Goal: Information Seeking & Learning: Learn about a topic

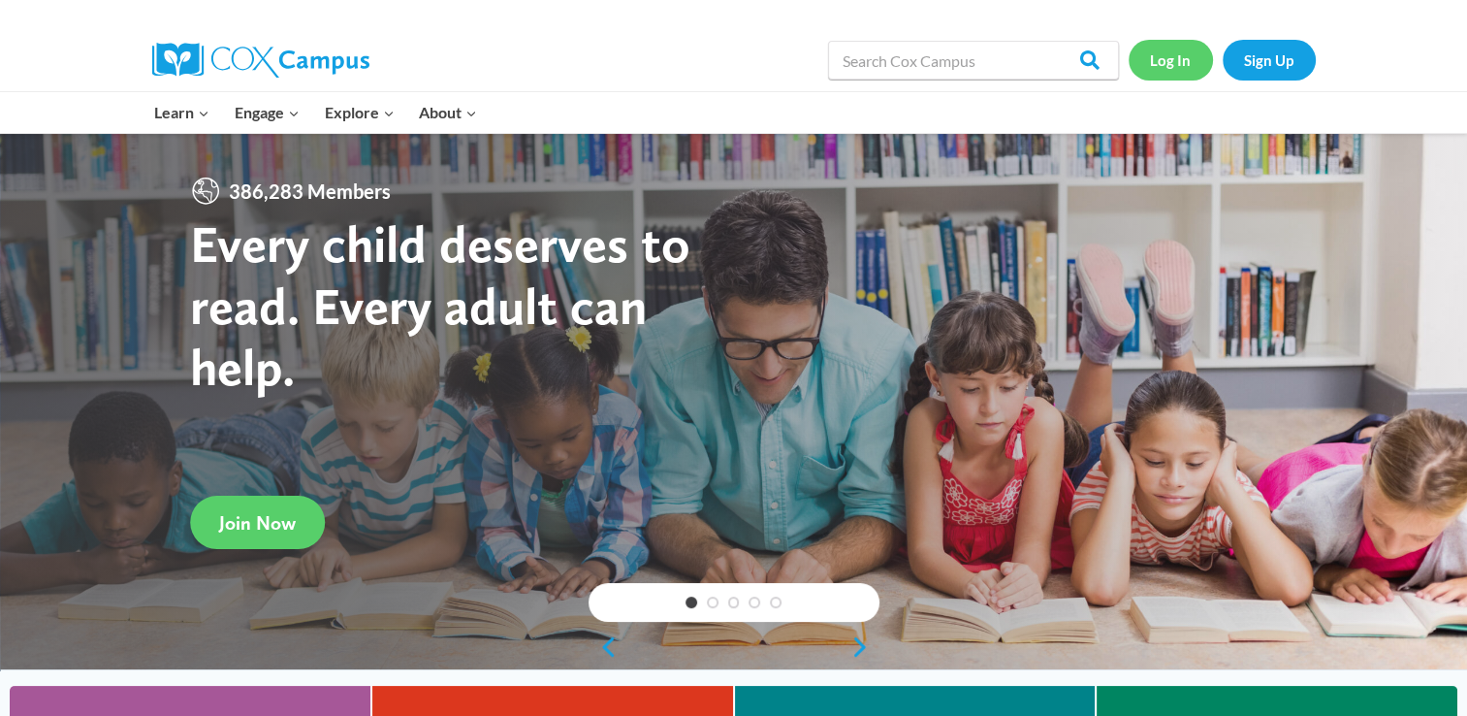
click at [1150, 60] on link "Log In" at bounding box center [1171, 60] width 84 height 40
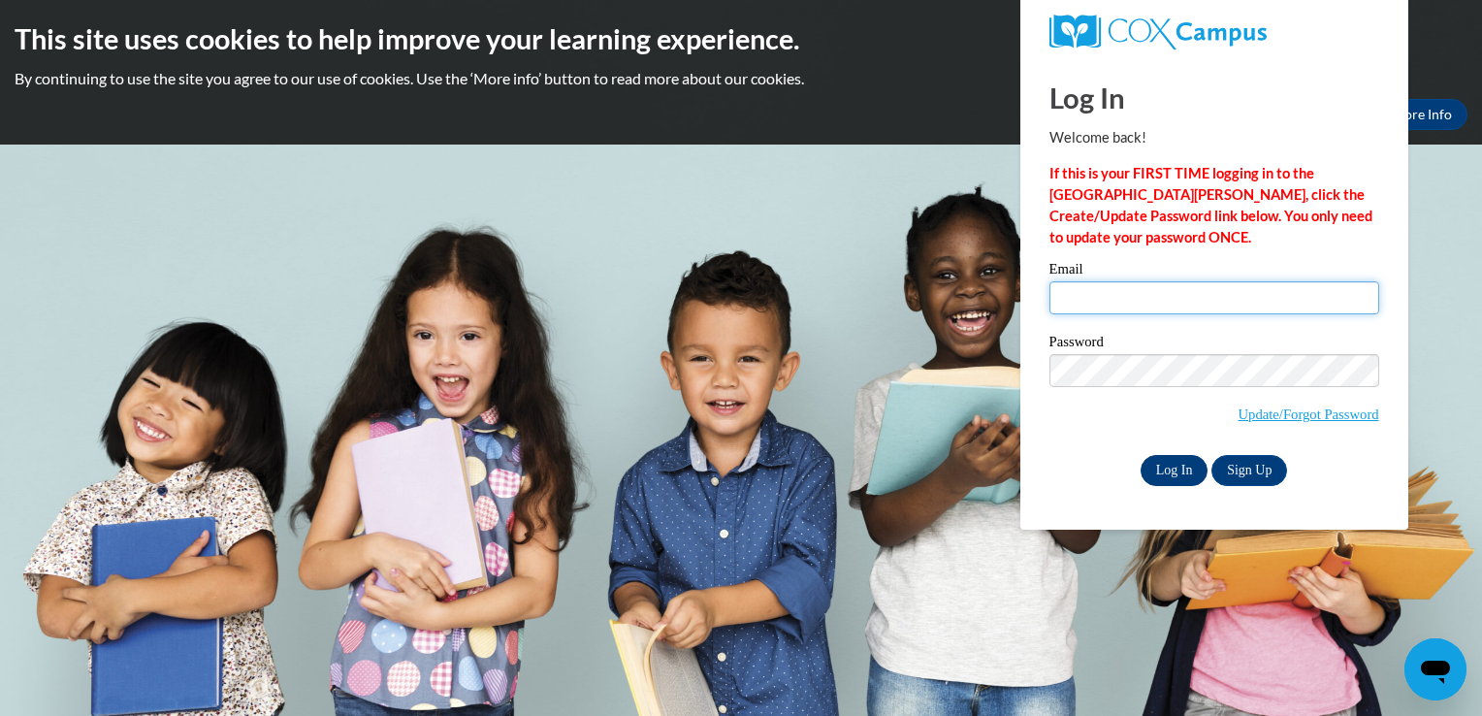
type input "mnpark3217@ung.edu"
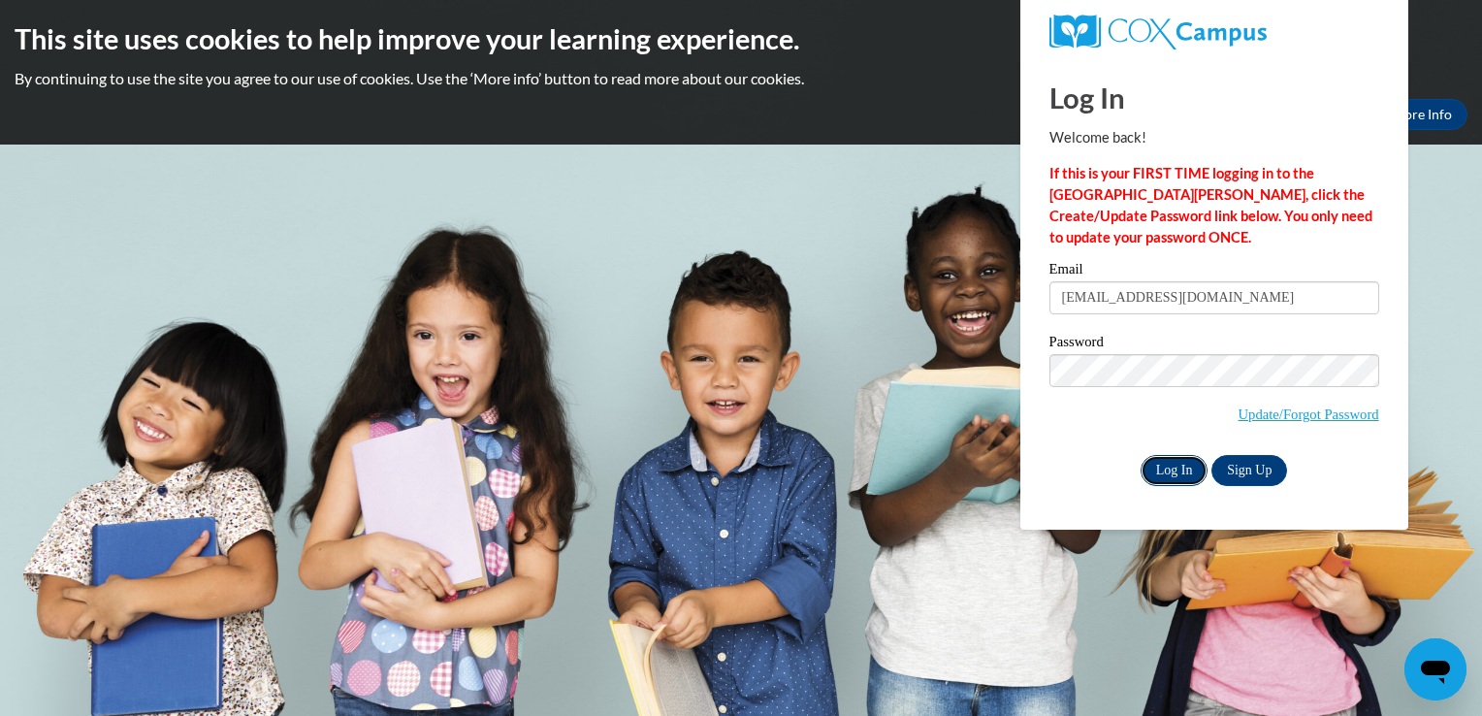
click at [1175, 472] on input "Log In" at bounding box center [1174, 470] width 68 height 31
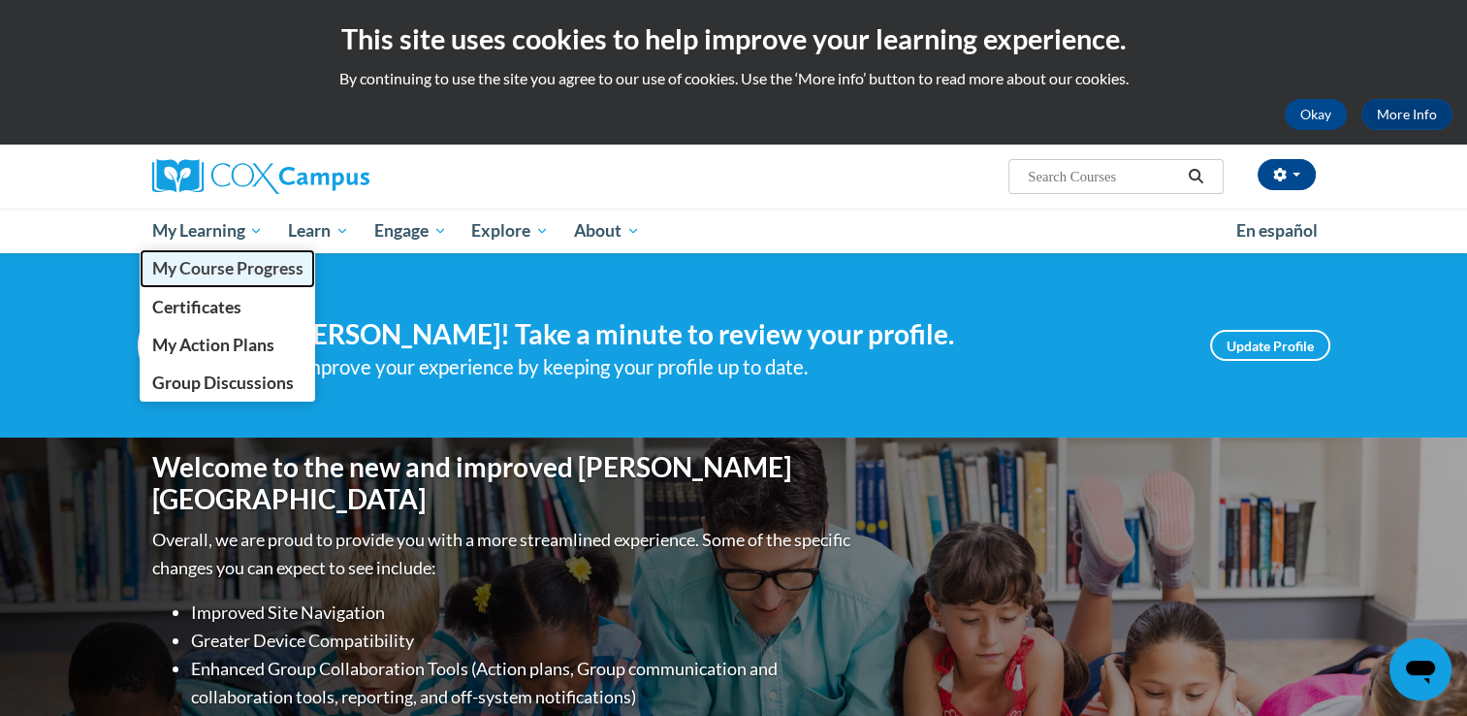
click at [244, 264] on span "My Course Progress" at bounding box center [226, 268] width 151 height 20
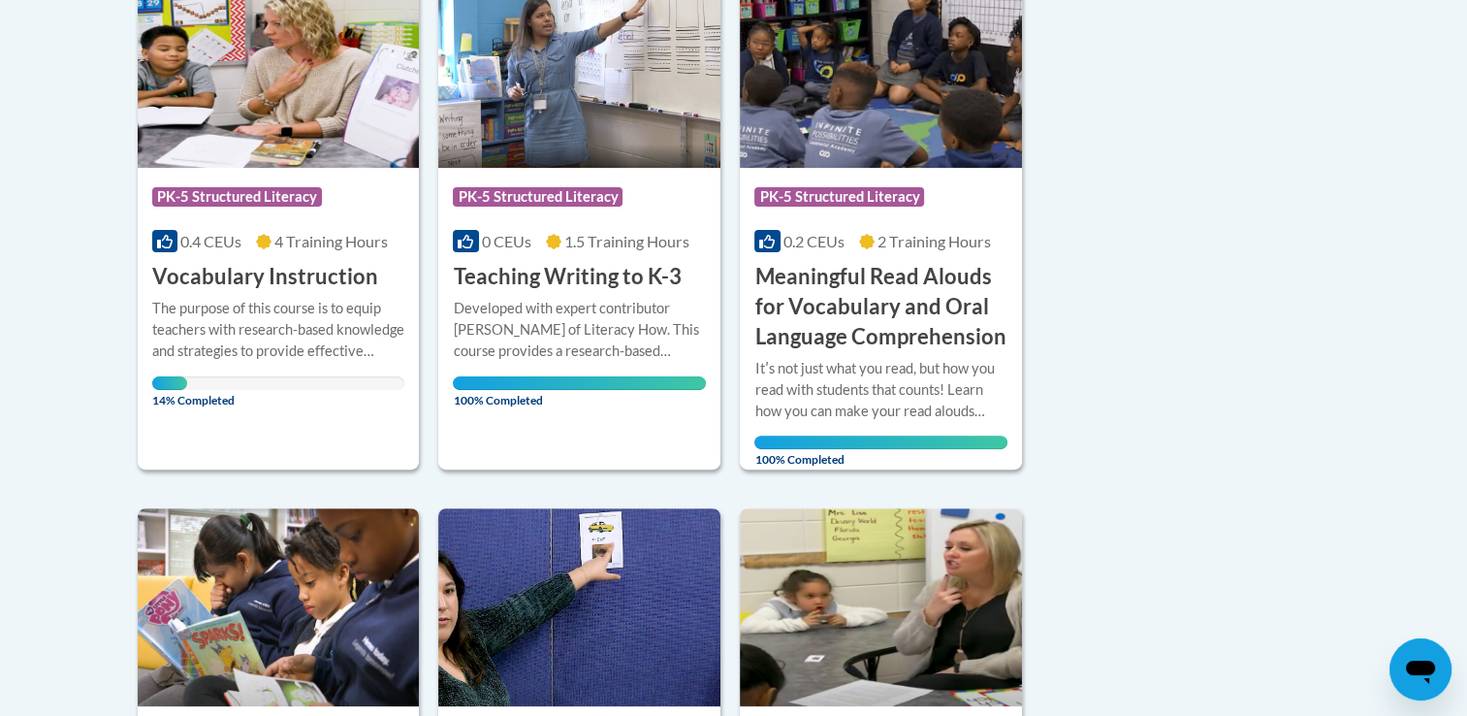
scroll to position [504, 0]
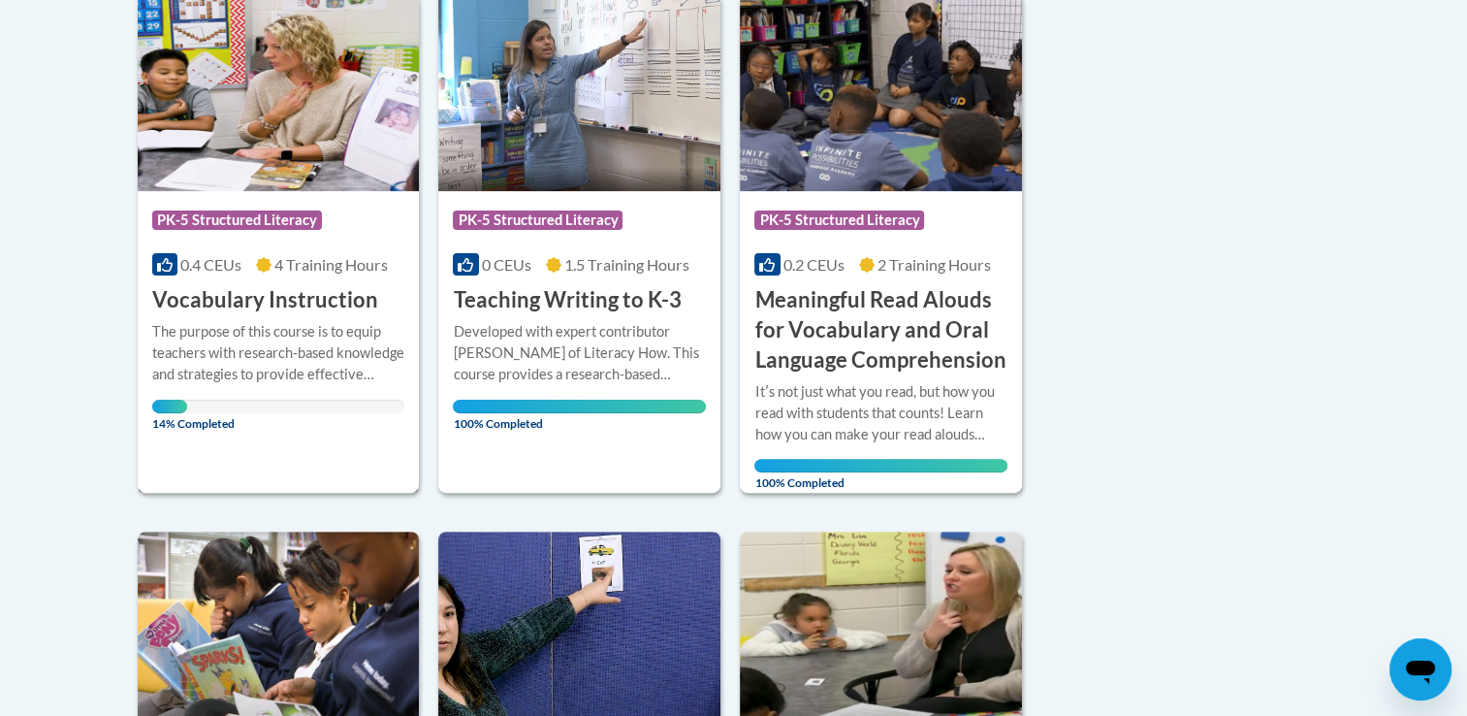
click at [272, 132] on img at bounding box center [279, 92] width 282 height 198
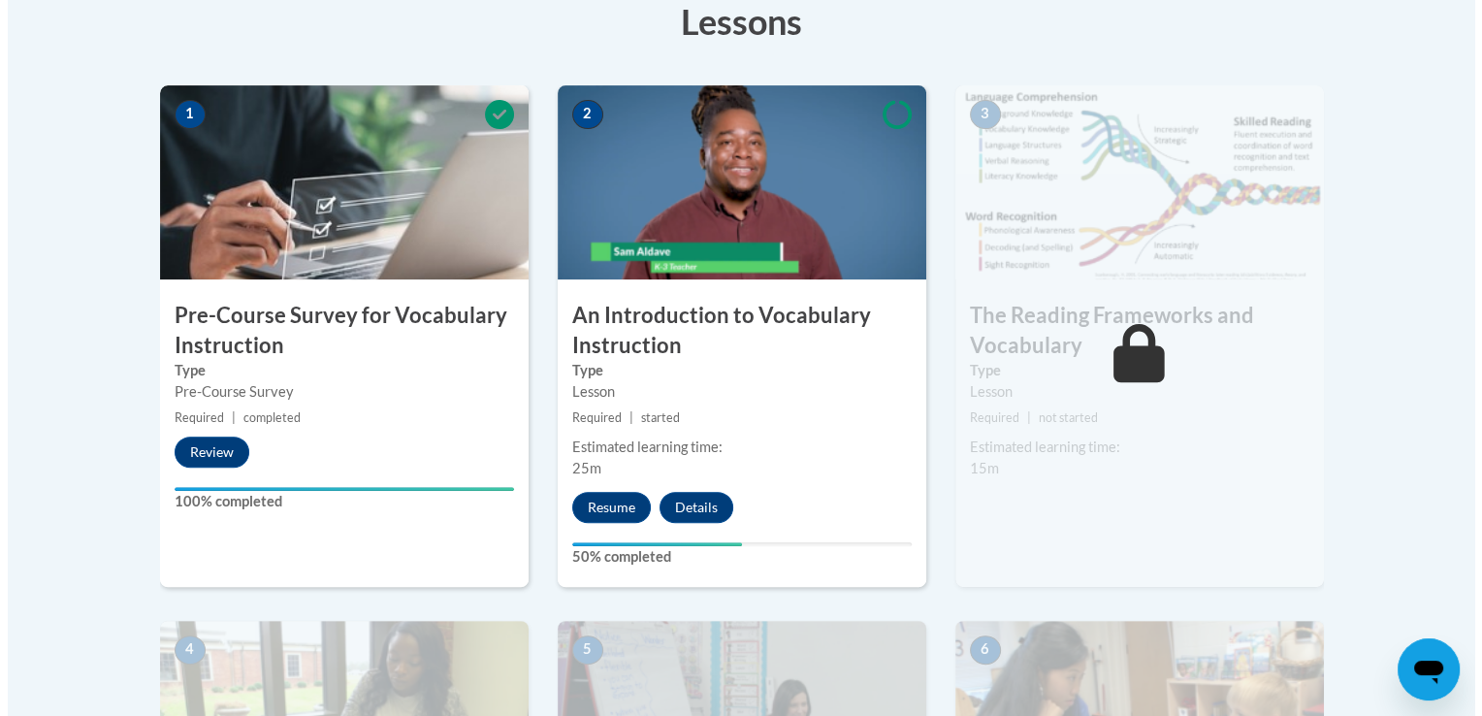
scroll to position [659, 0]
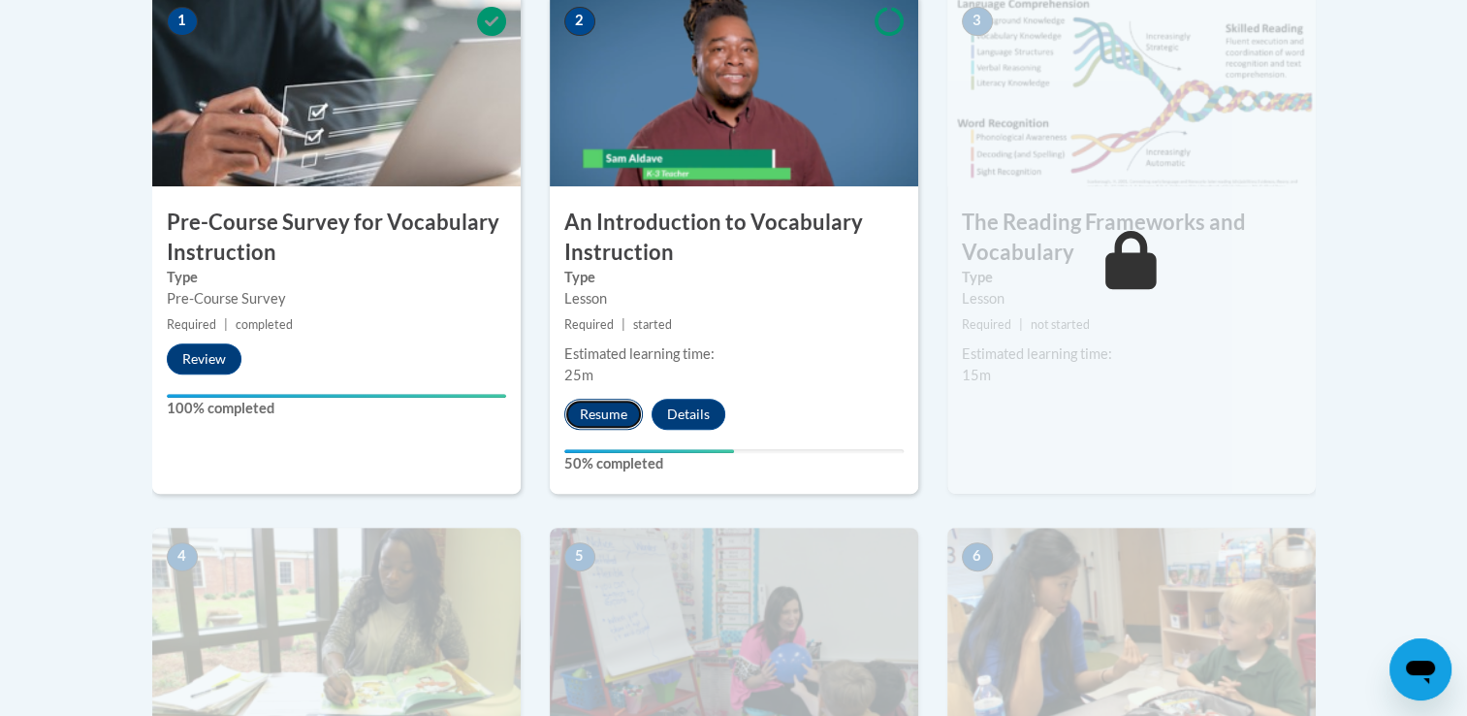
click at [596, 404] on button "Resume" at bounding box center [603, 414] width 79 height 31
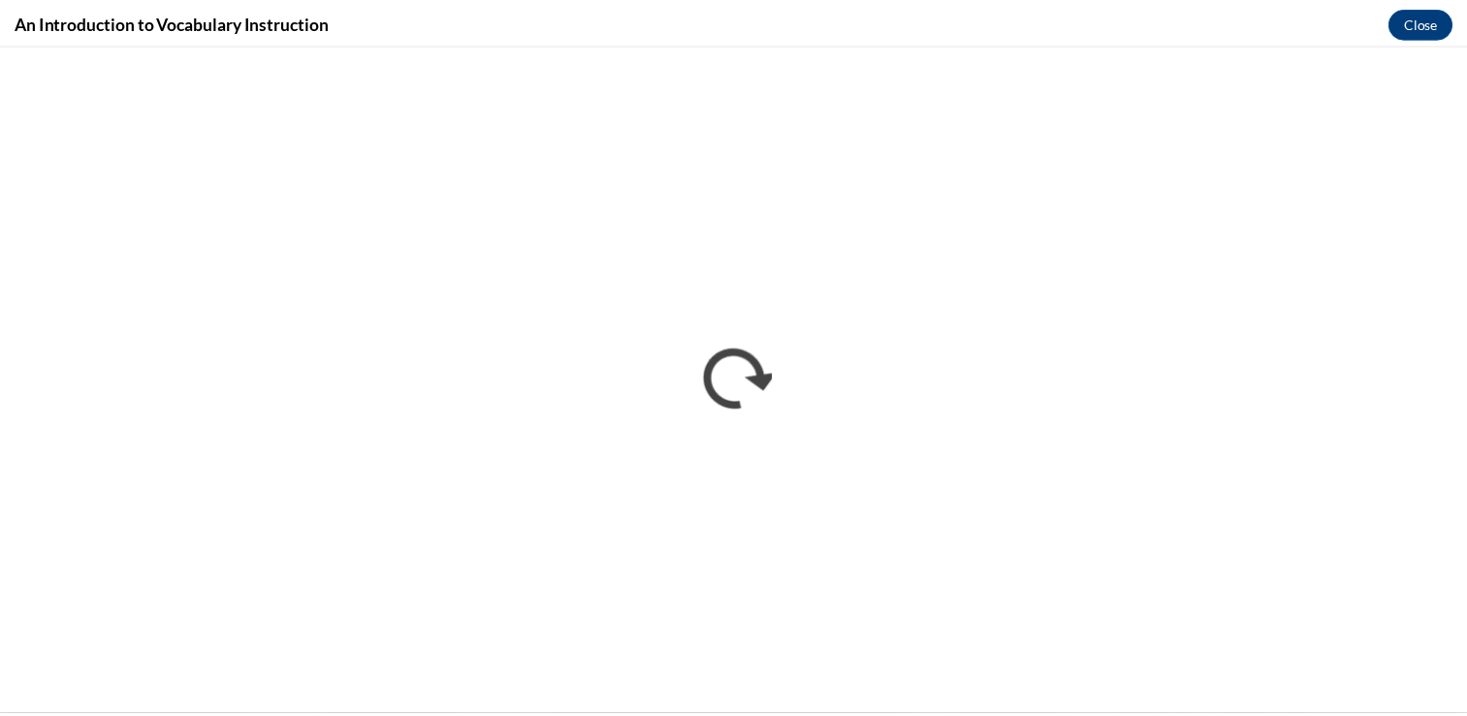
scroll to position [0, 0]
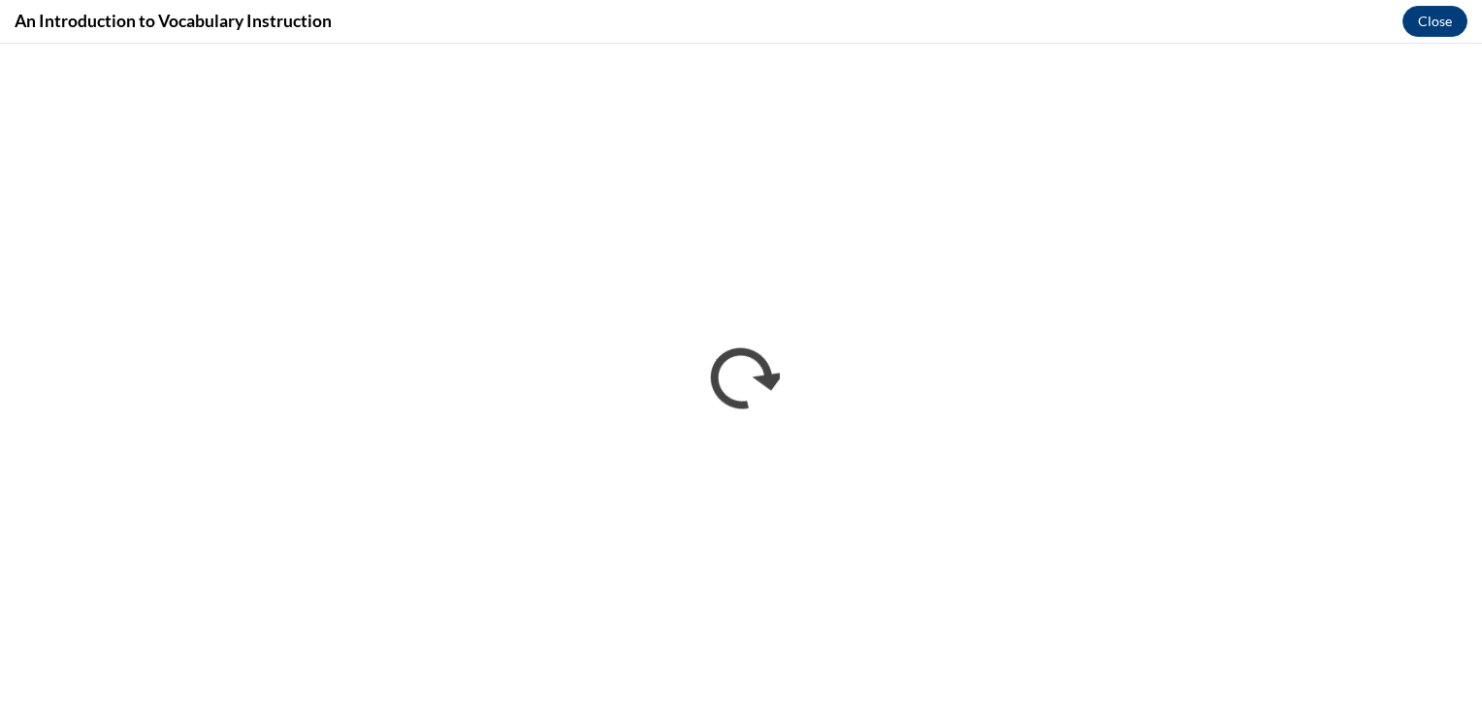
click at [1268, 22] on div "An Introduction to Vocabulary Instruction Close" at bounding box center [741, 22] width 1482 height 44
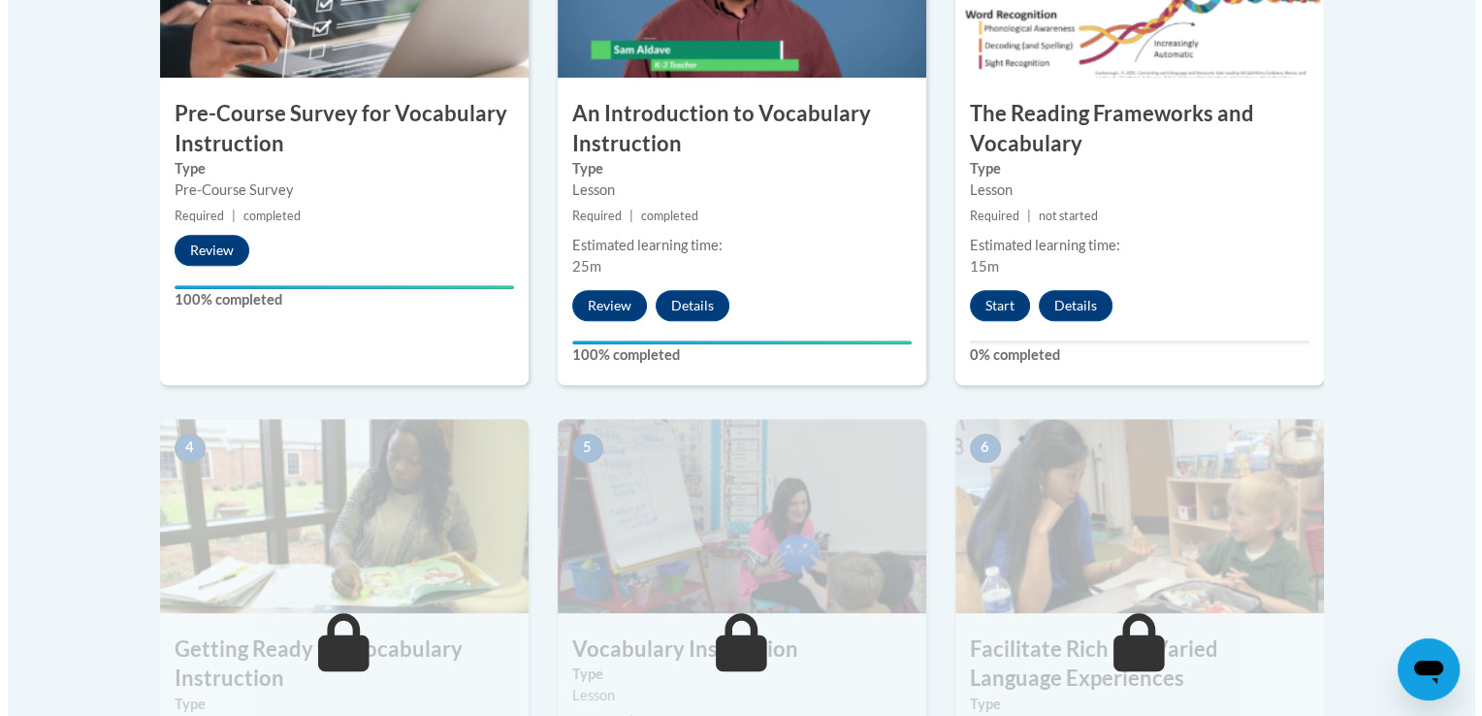
scroll to position [765, 0]
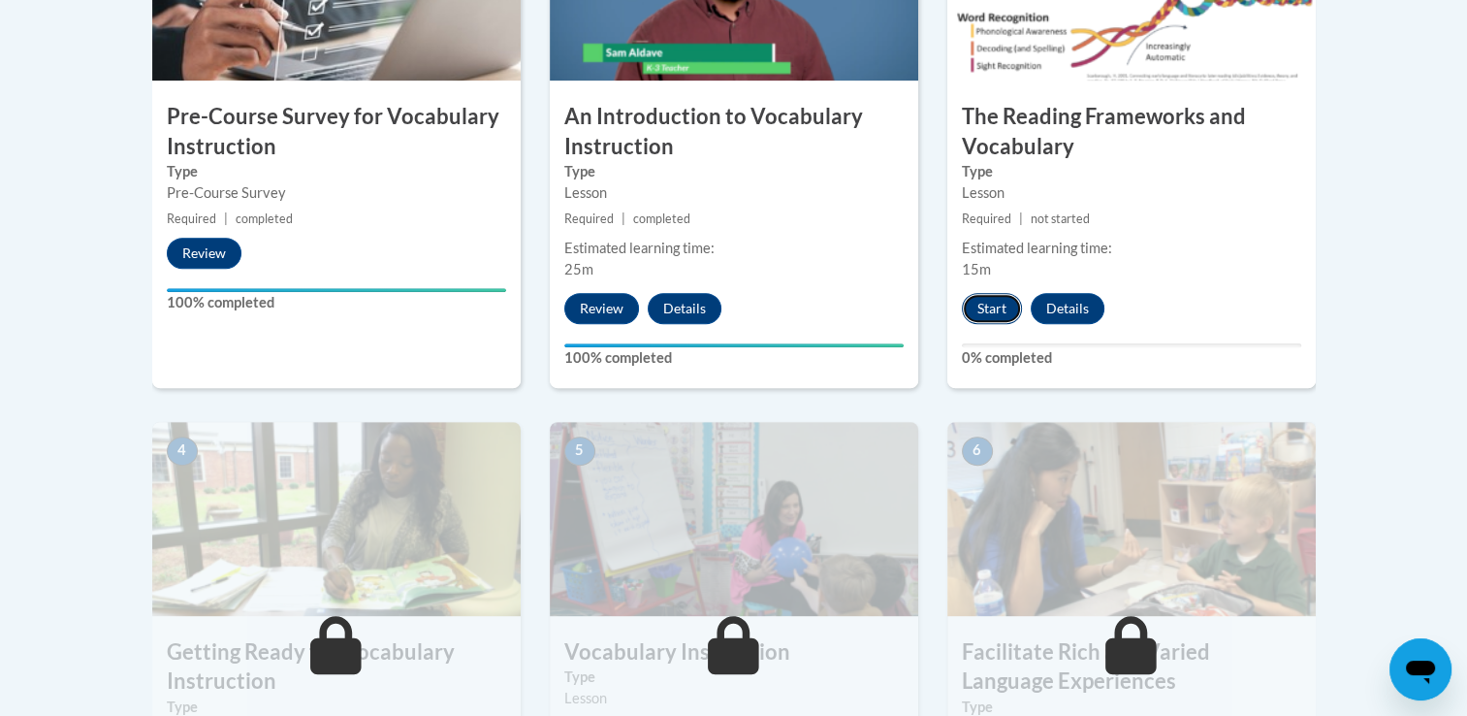
click at [985, 305] on button "Start" at bounding box center [992, 308] width 60 height 31
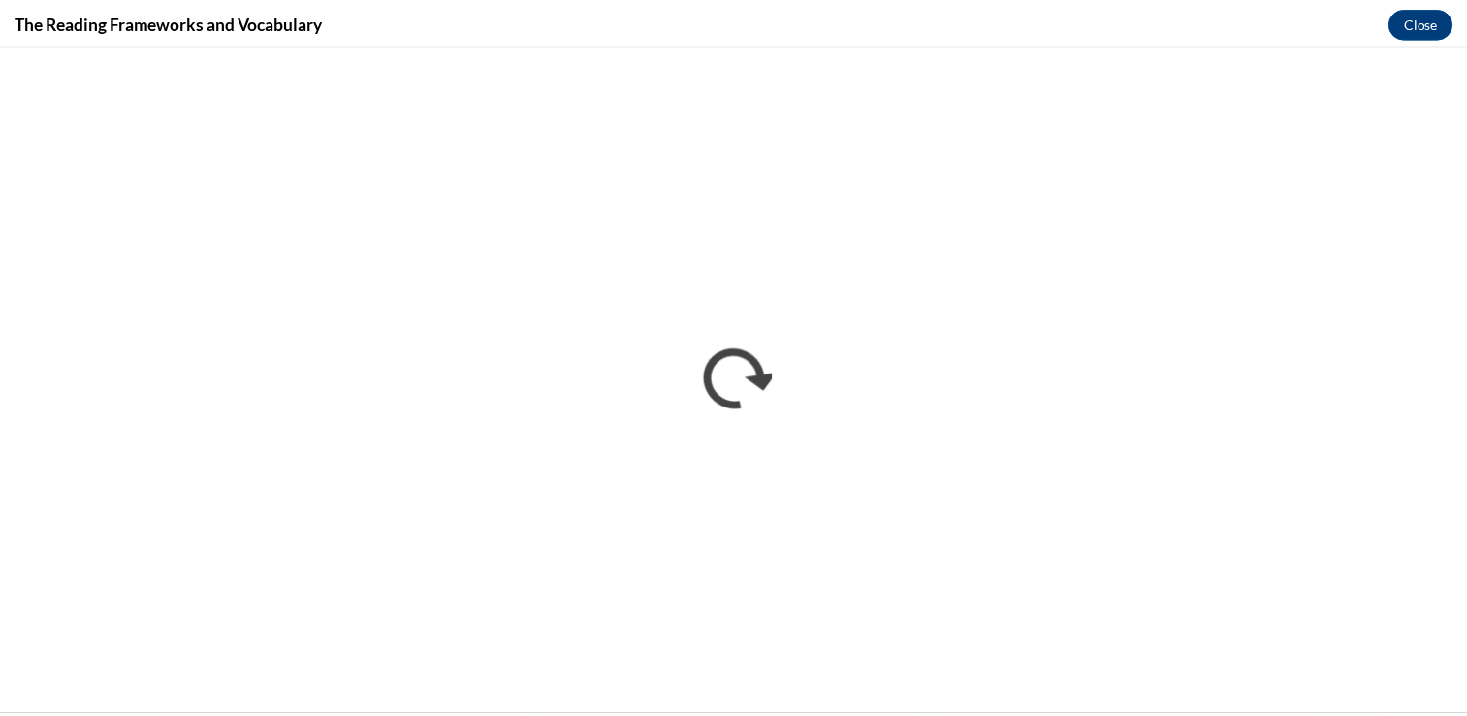
scroll to position [0, 0]
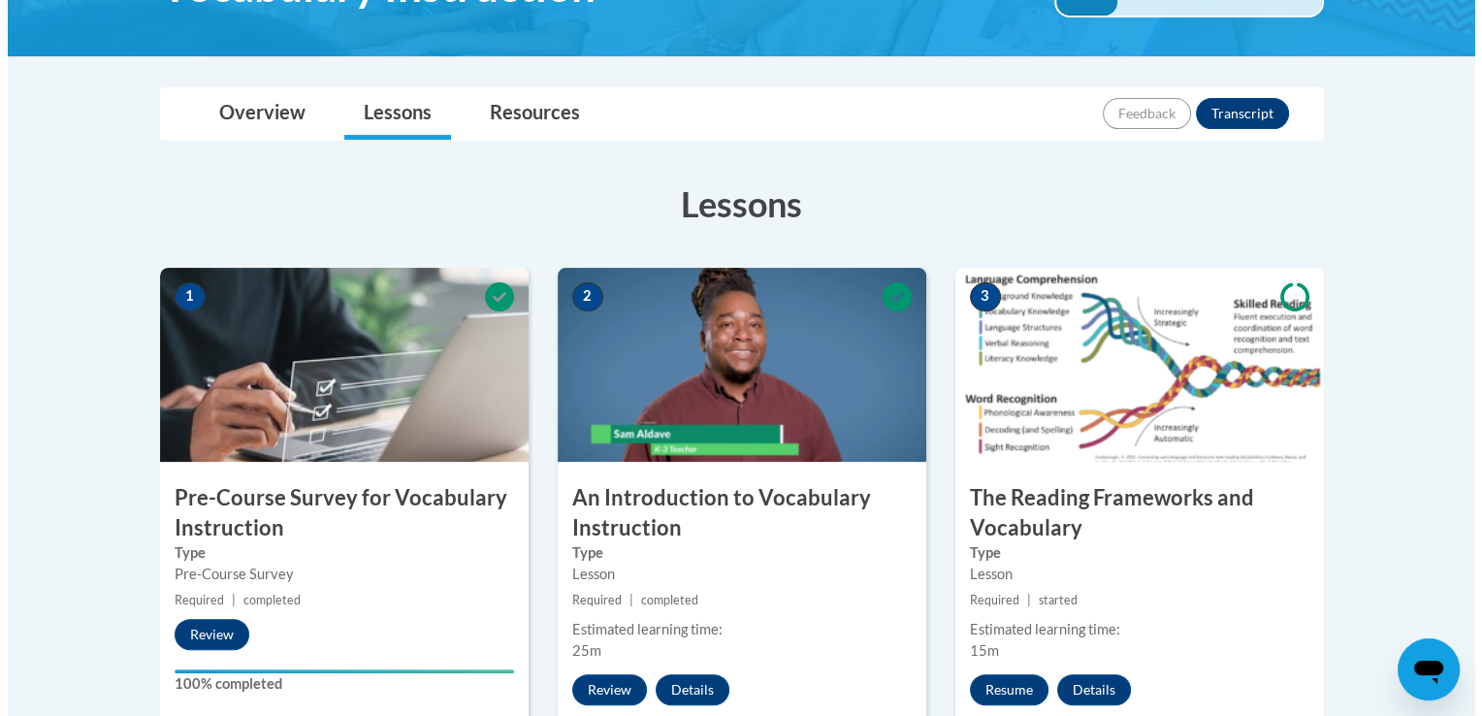
scroll to position [422, 0]
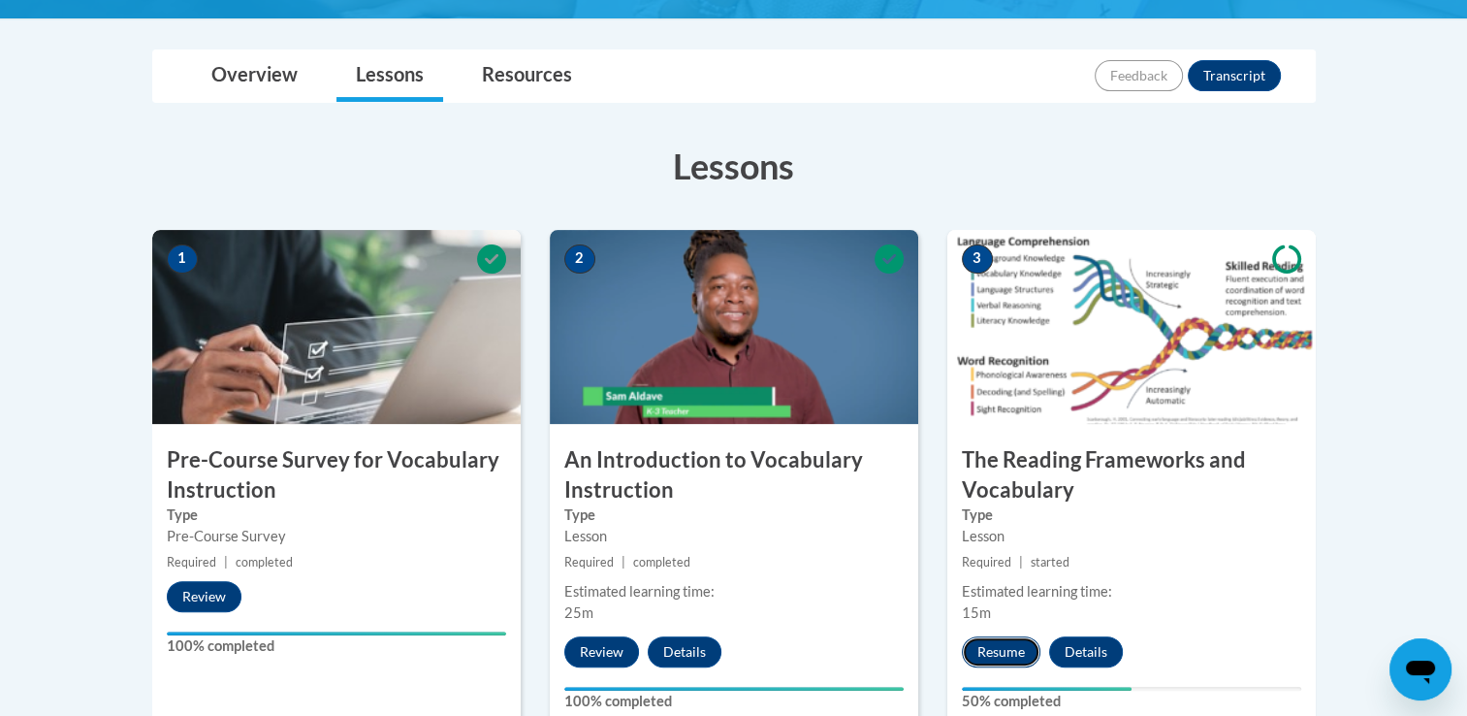
click at [998, 654] on button "Resume" at bounding box center [1001, 651] width 79 height 31
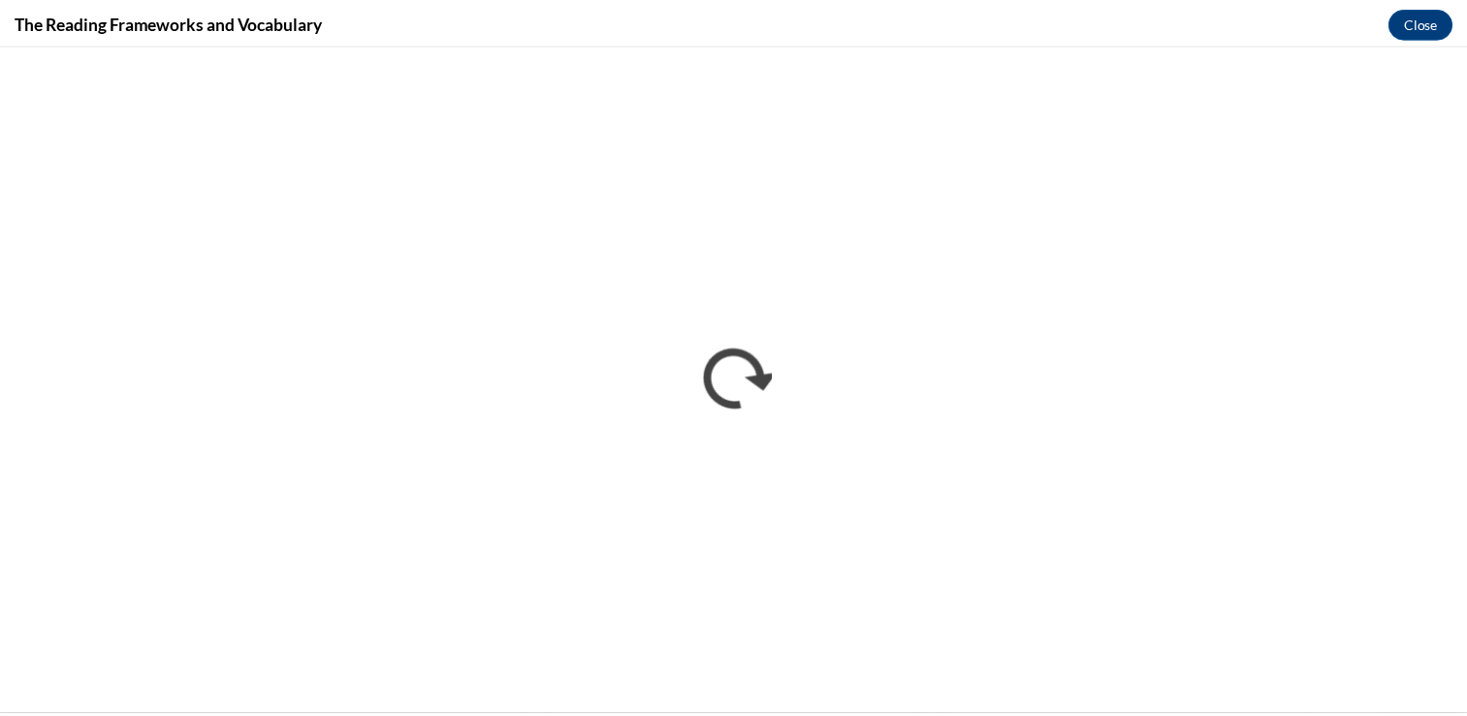
scroll to position [0, 0]
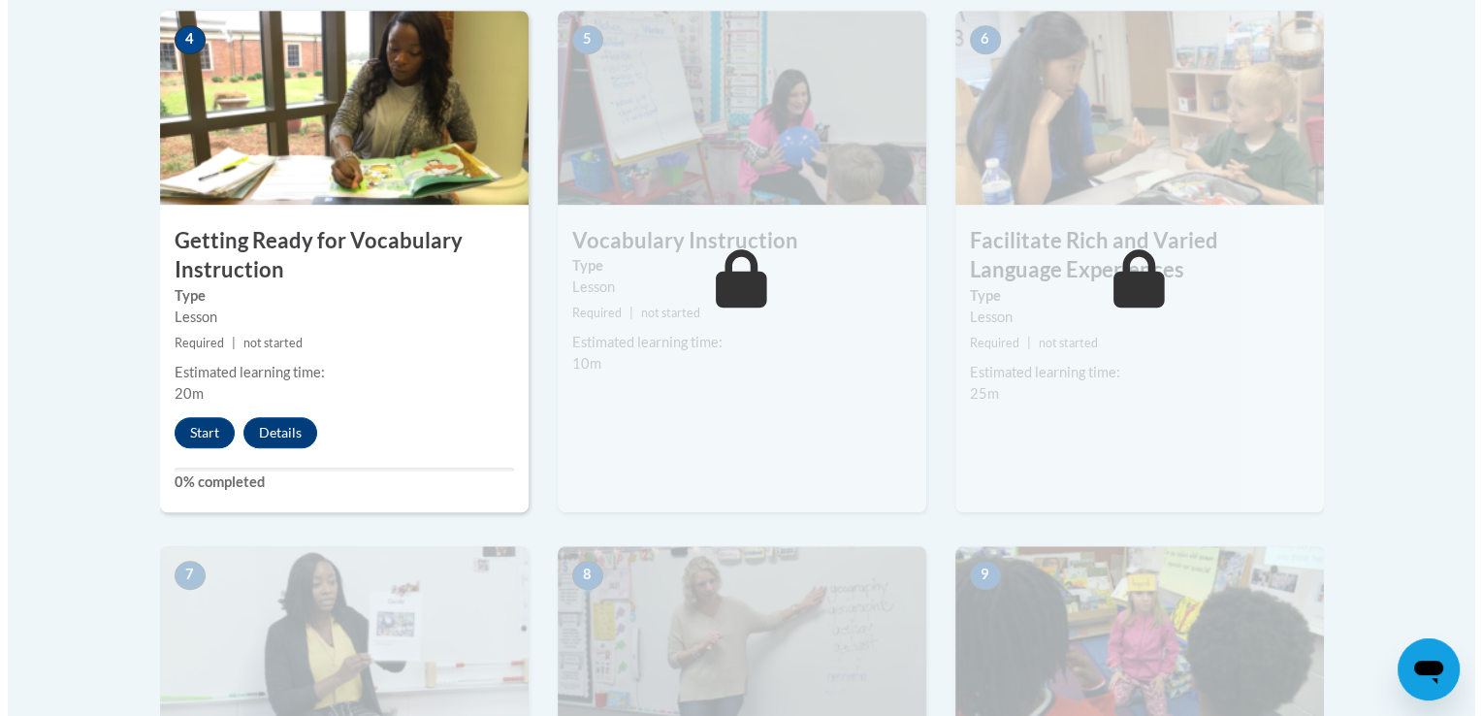
scroll to position [1179, 0]
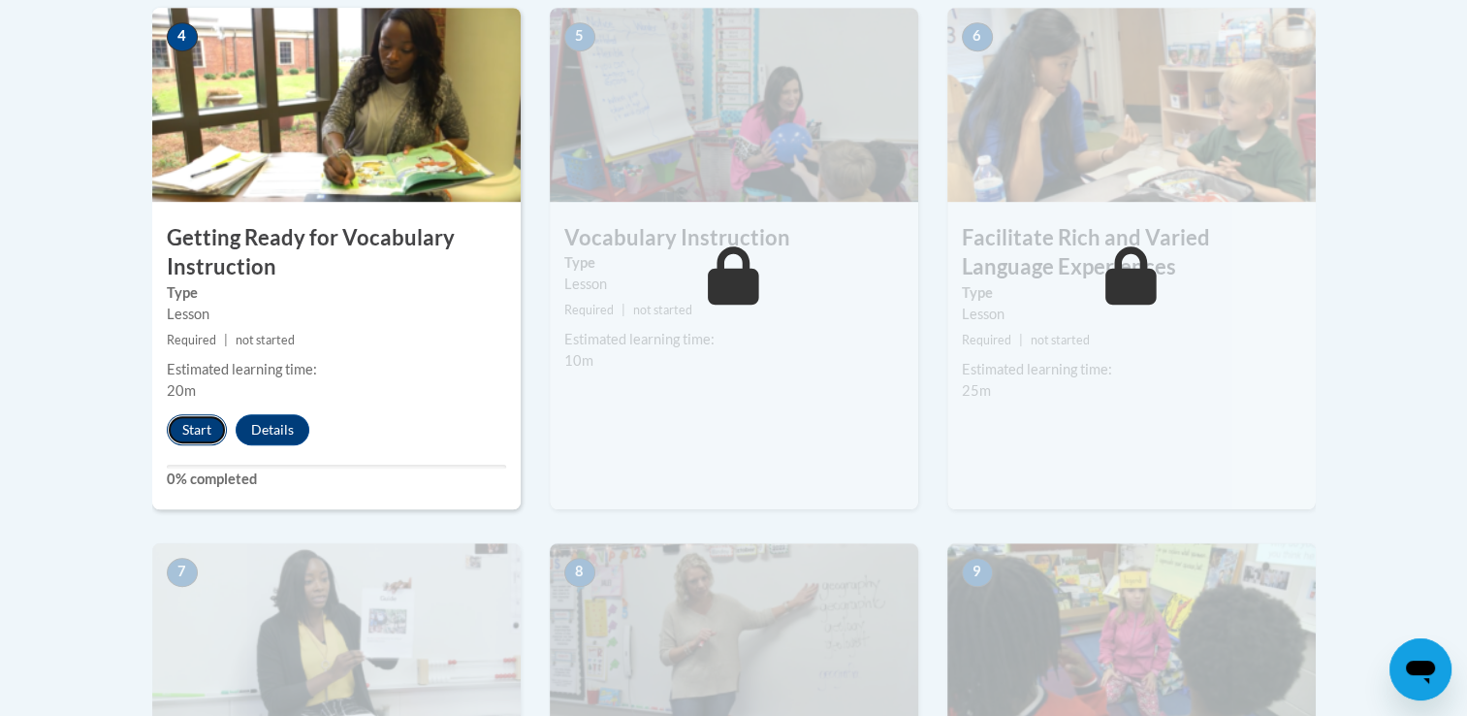
click at [207, 421] on button "Start" at bounding box center [197, 429] width 60 height 31
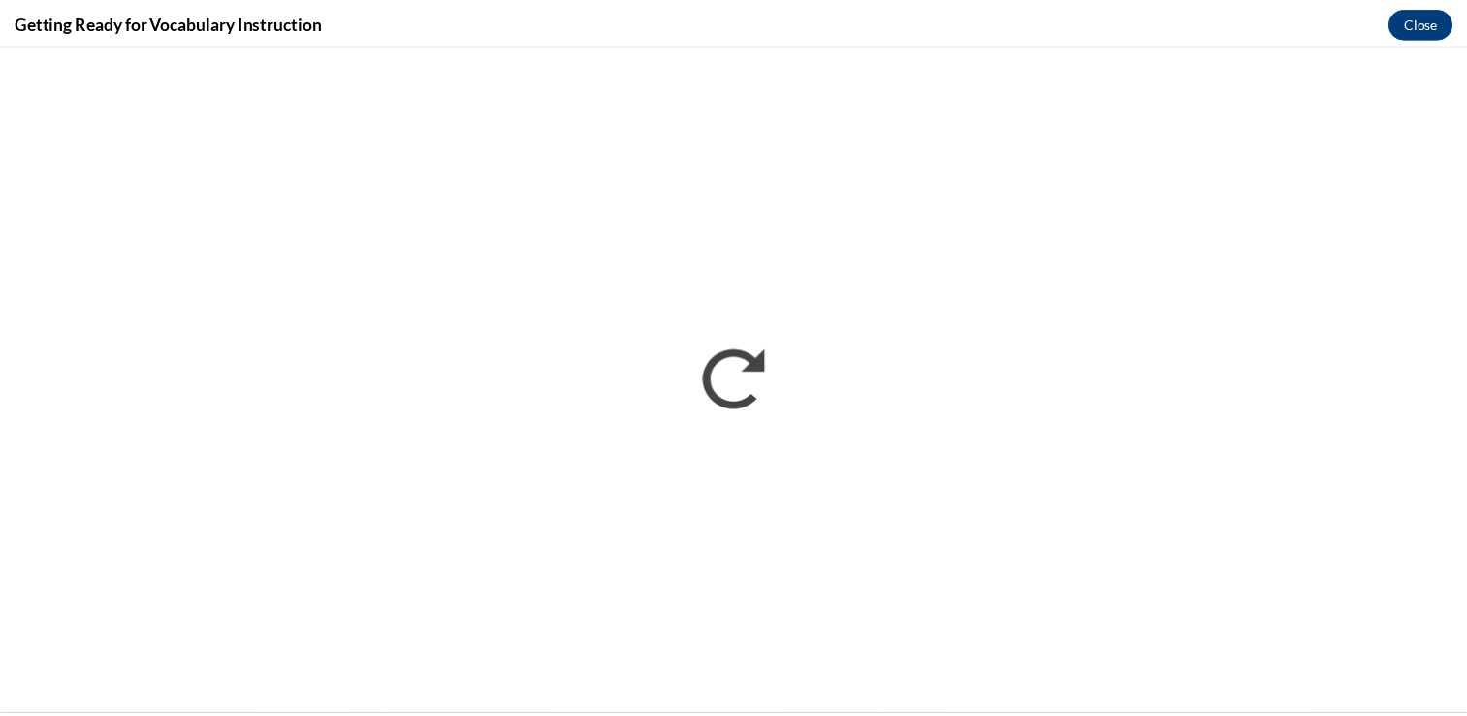
scroll to position [0, 0]
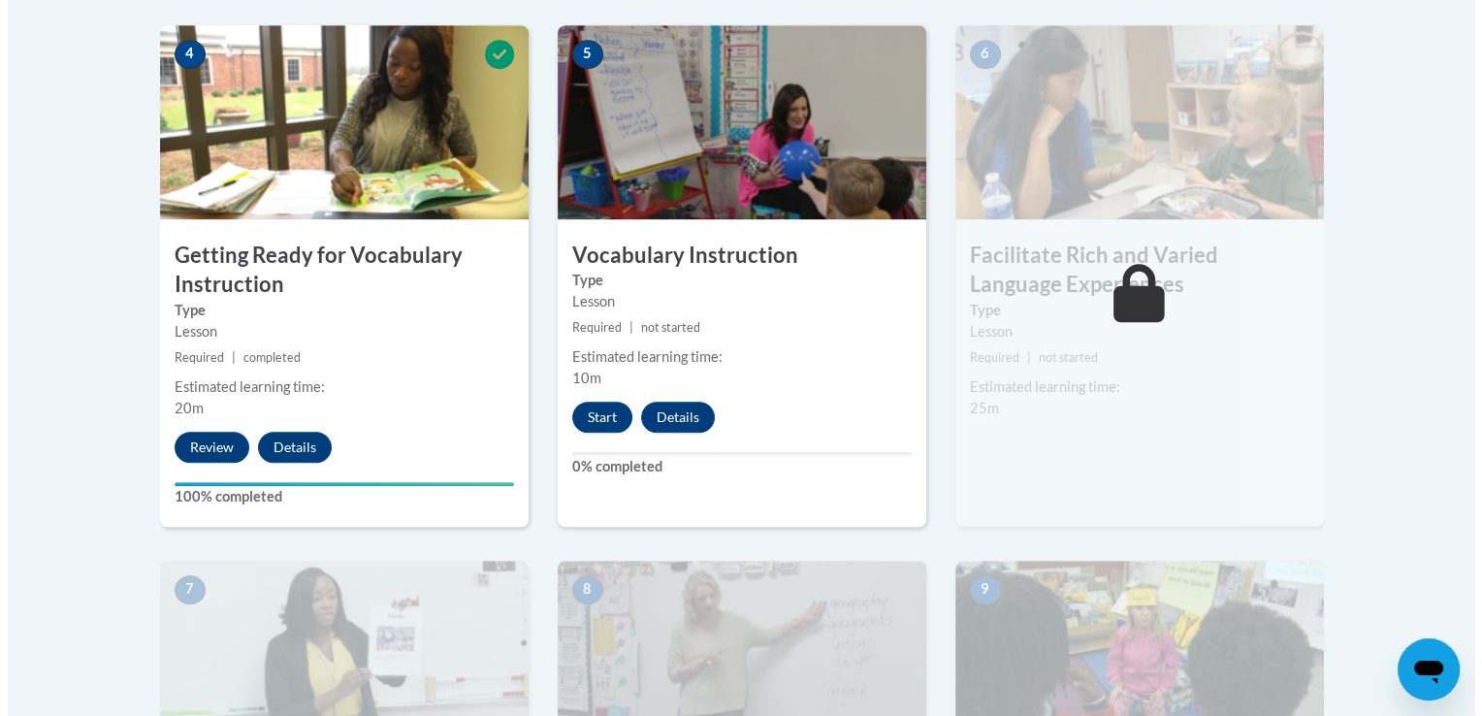
scroll to position [1164, 0]
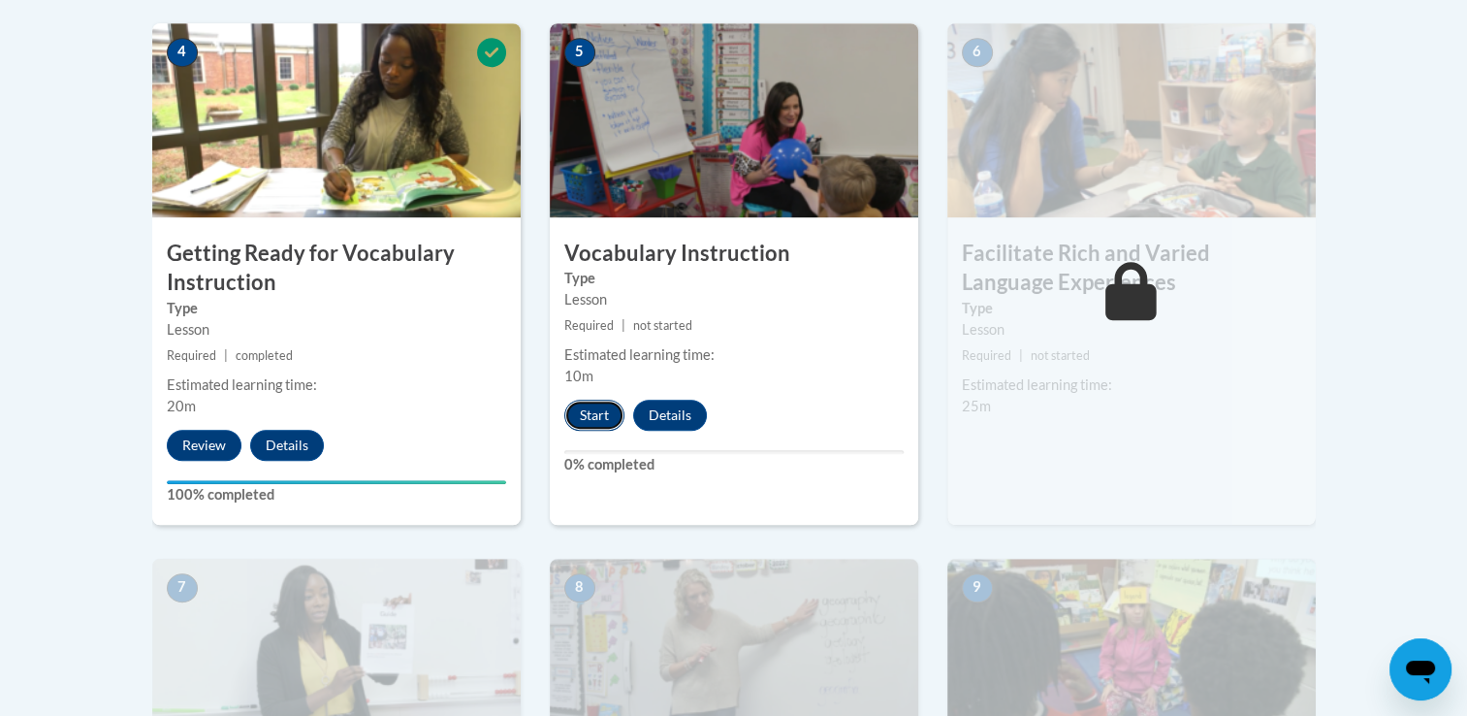
click at [593, 409] on button "Start" at bounding box center [594, 415] width 60 height 31
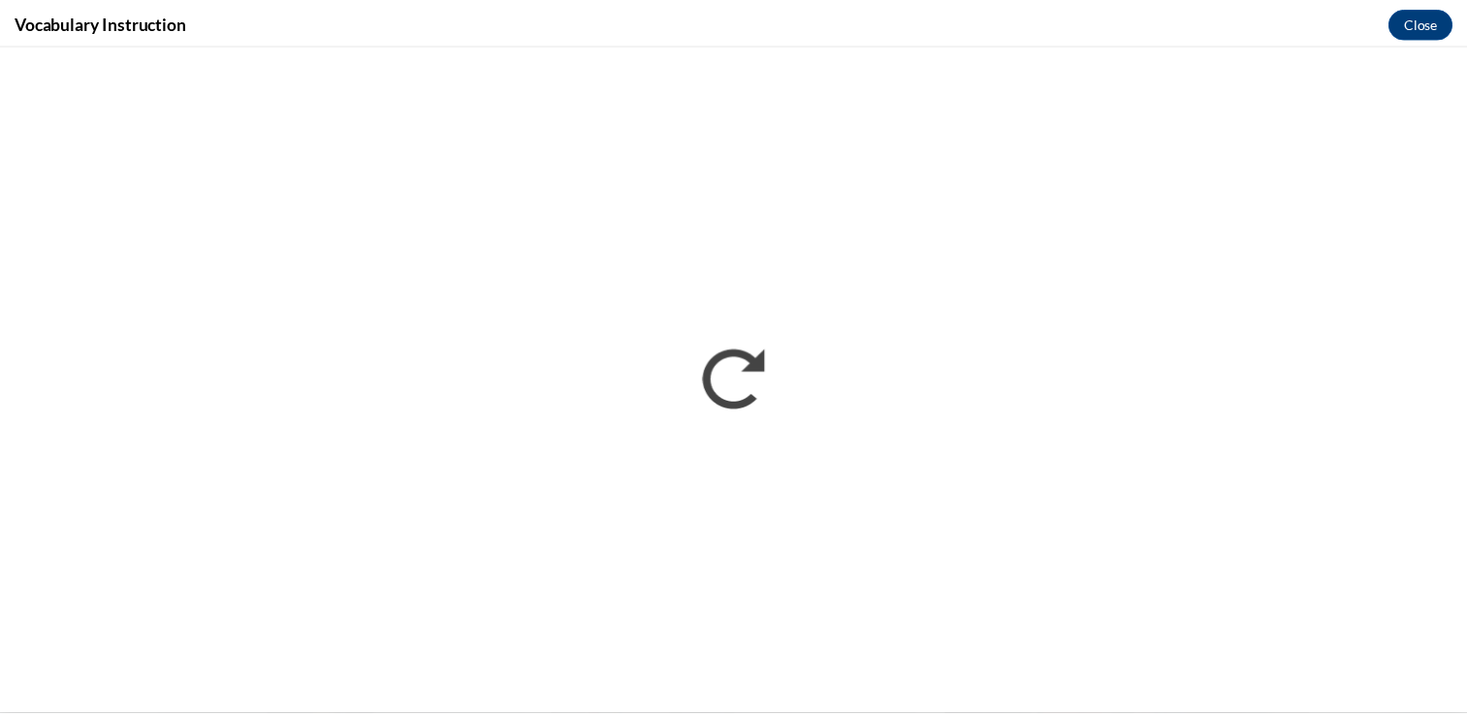
scroll to position [0, 0]
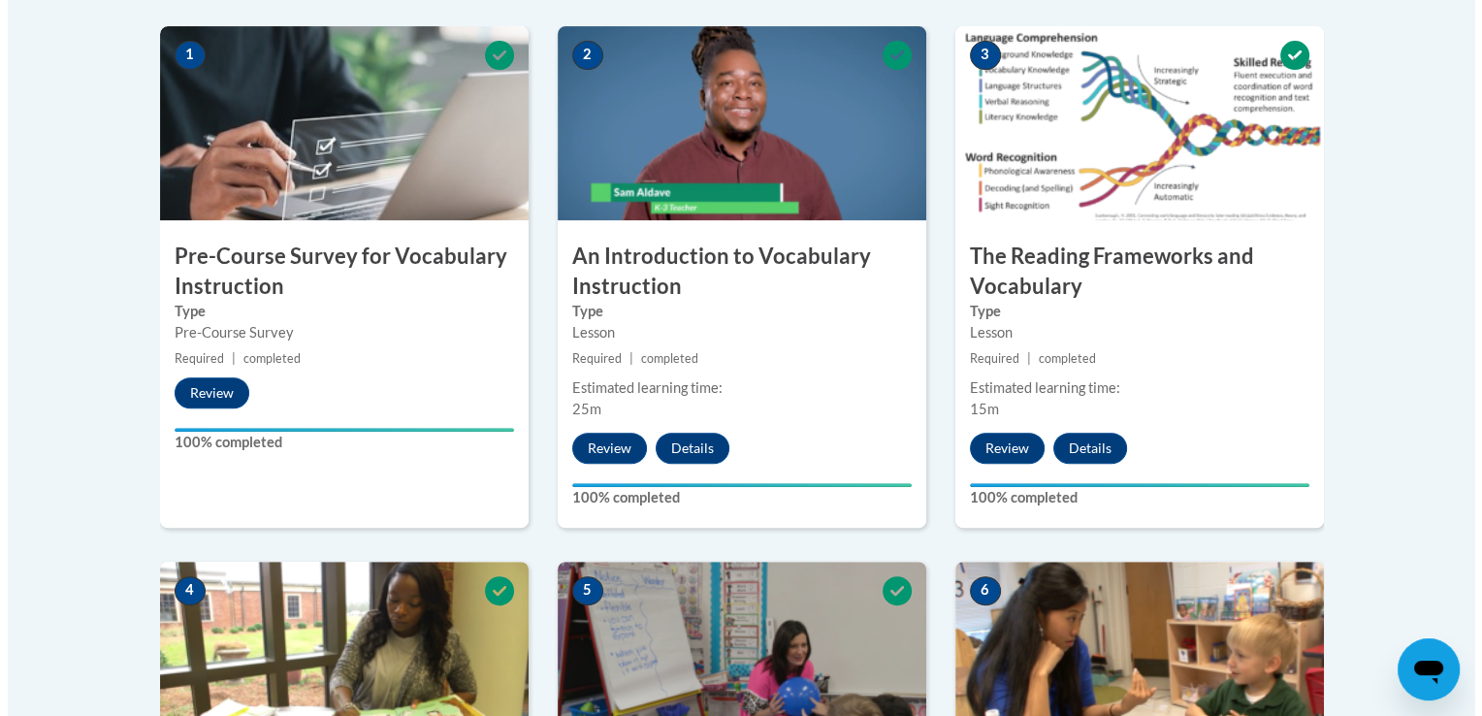
scroll to position [1252, 0]
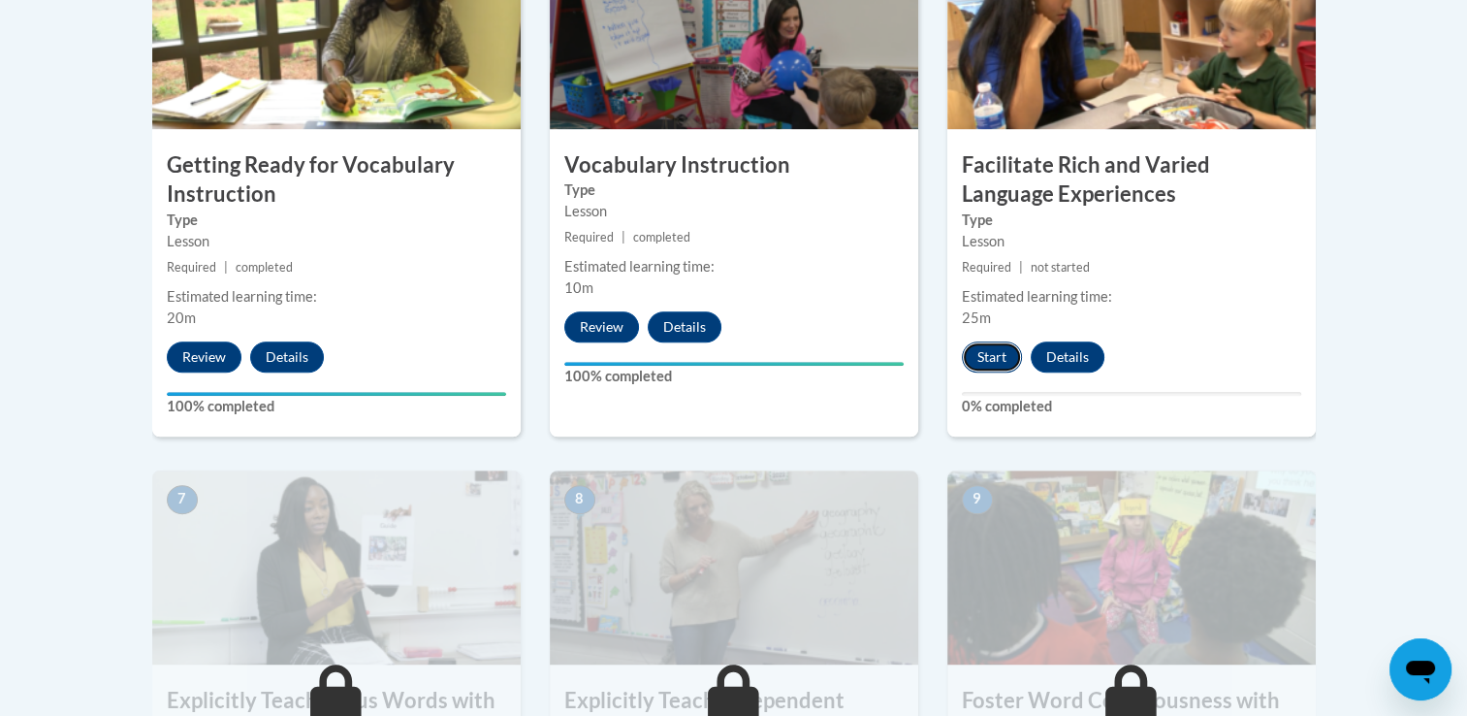
click at [989, 358] on button "Start" at bounding box center [992, 356] width 60 height 31
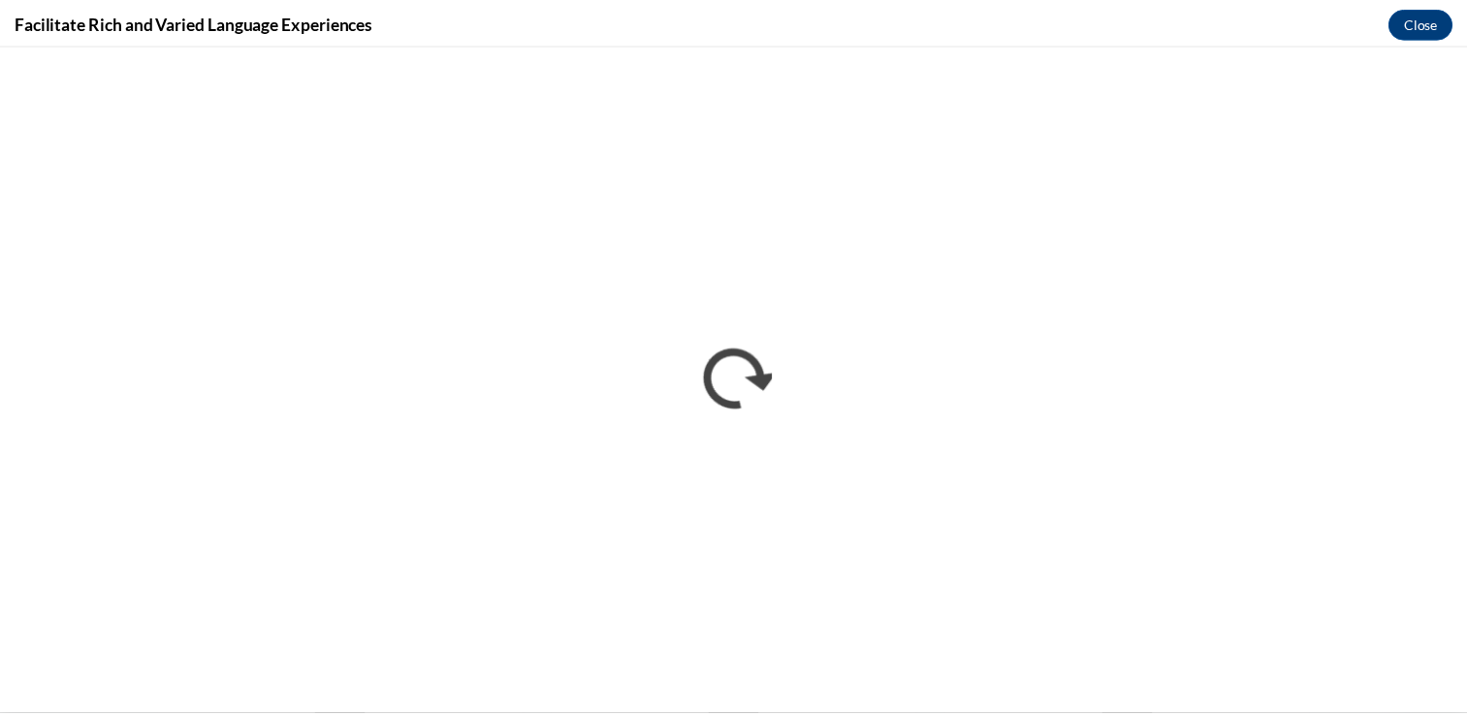
scroll to position [0, 0]
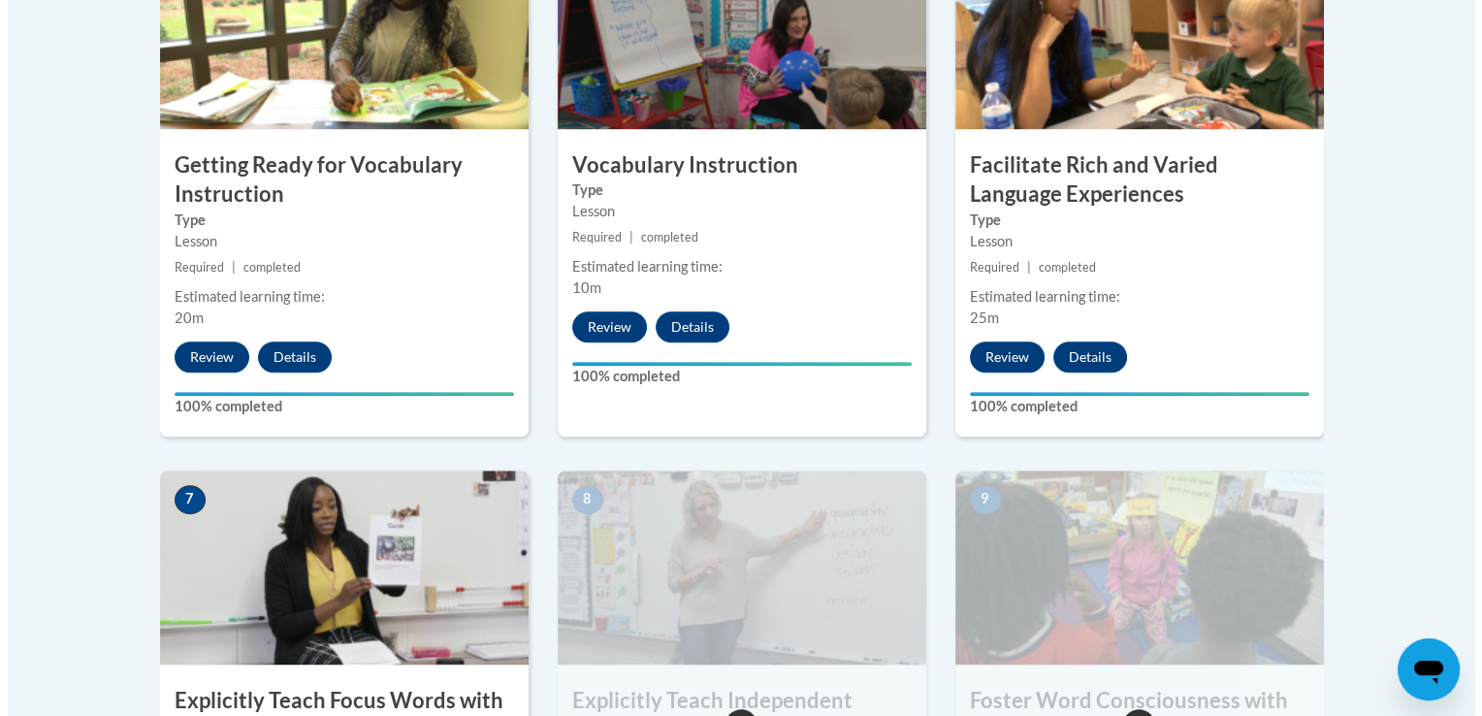
scroll to position [1877, 0]
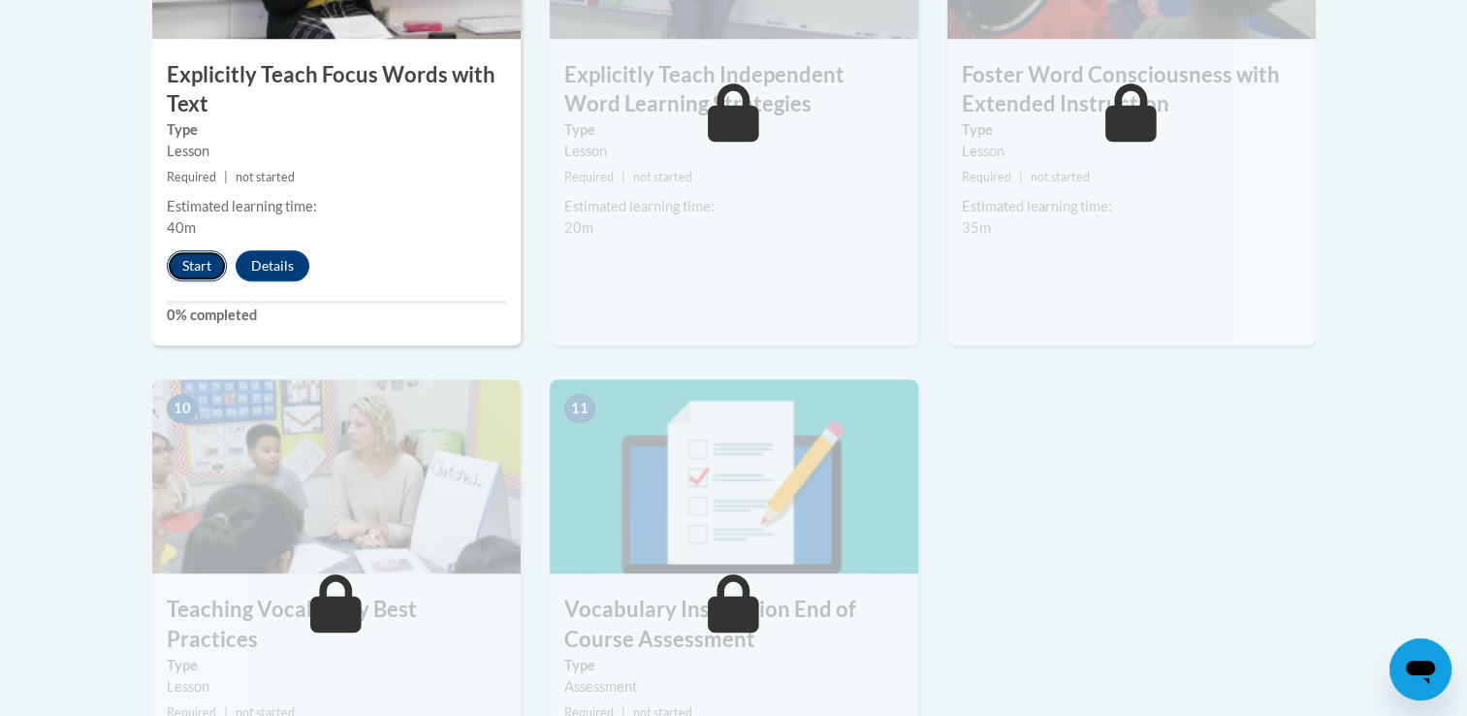
click at [197, 269] on button "Start" at bounding box center [197, 265] width 60 height 31
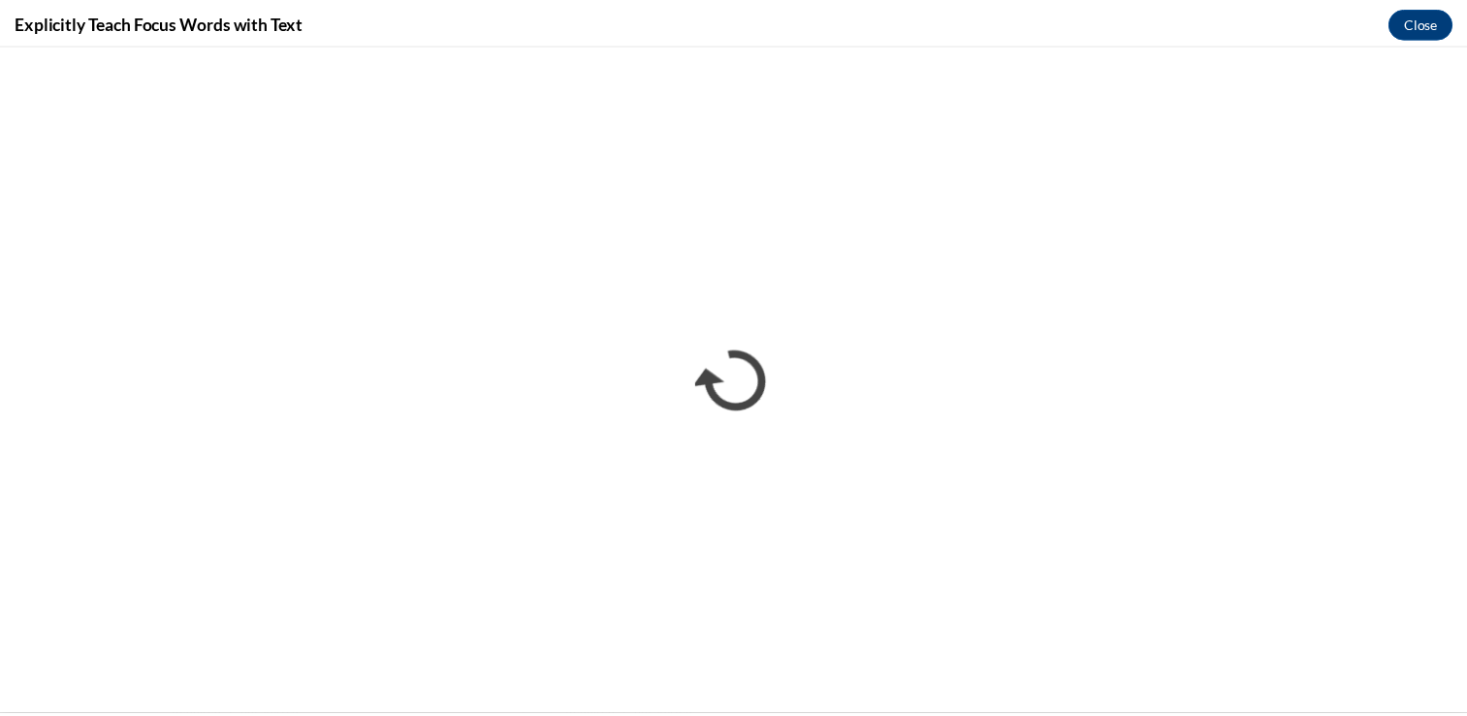
scroll to position [0, 0]
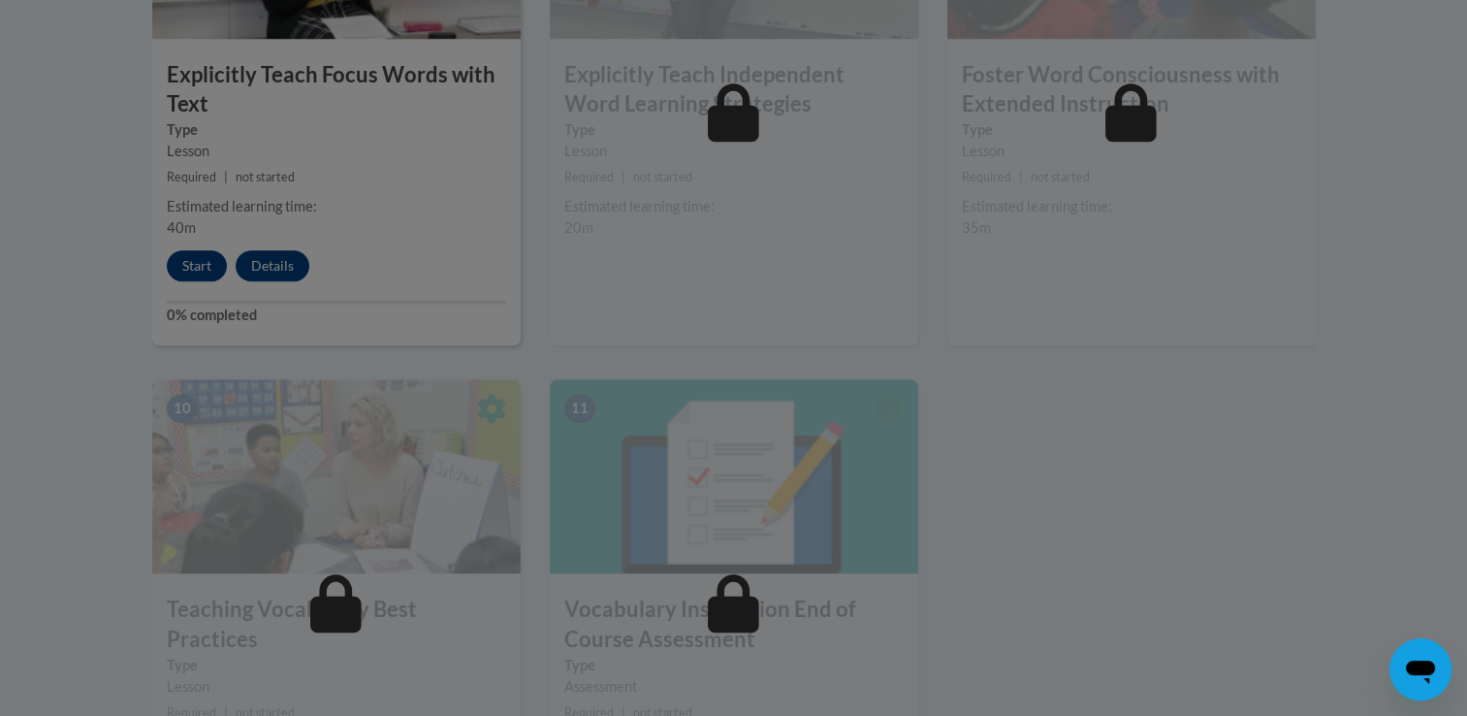
click at [1416, 184] on div at bounding box center [733, 358] width 1467 height 716
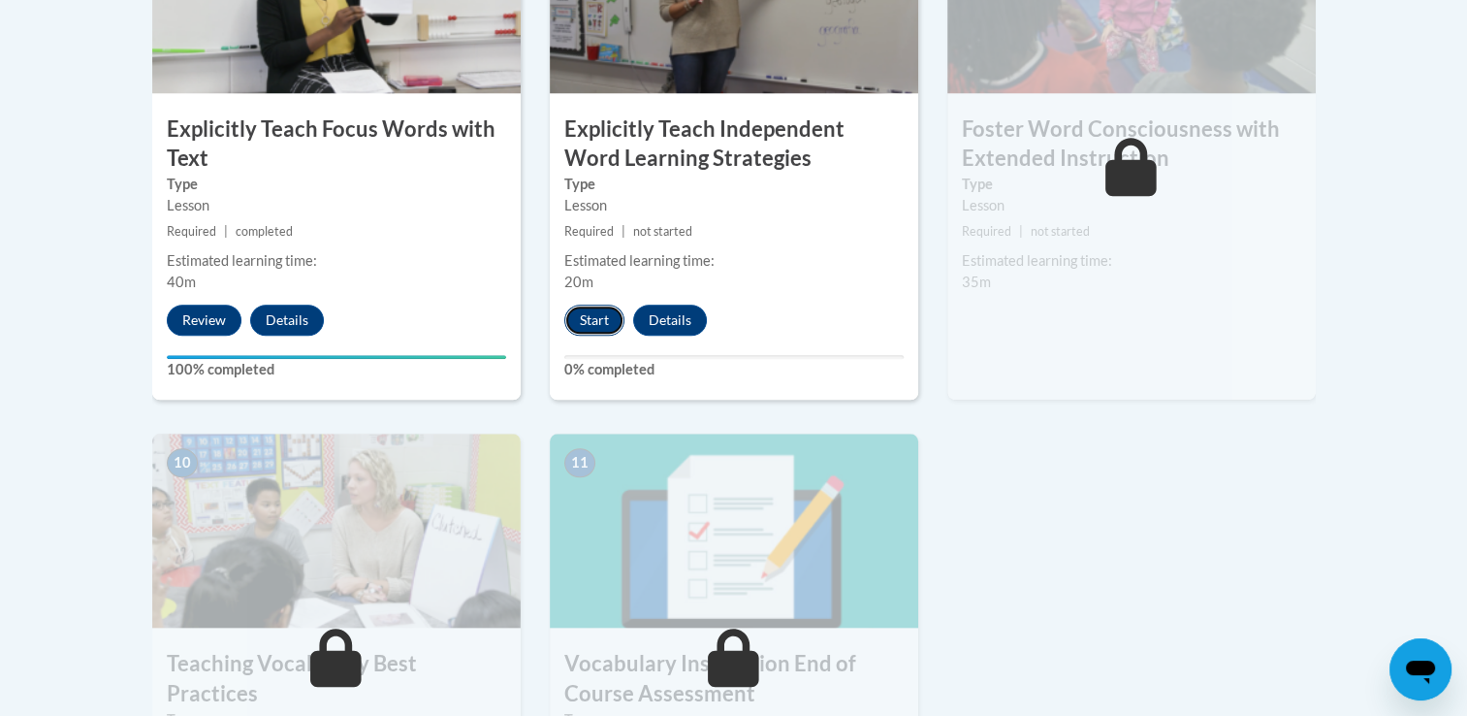
click at [609, 322] on button "Start" at bounding box center [594, 319] width 60 height 31
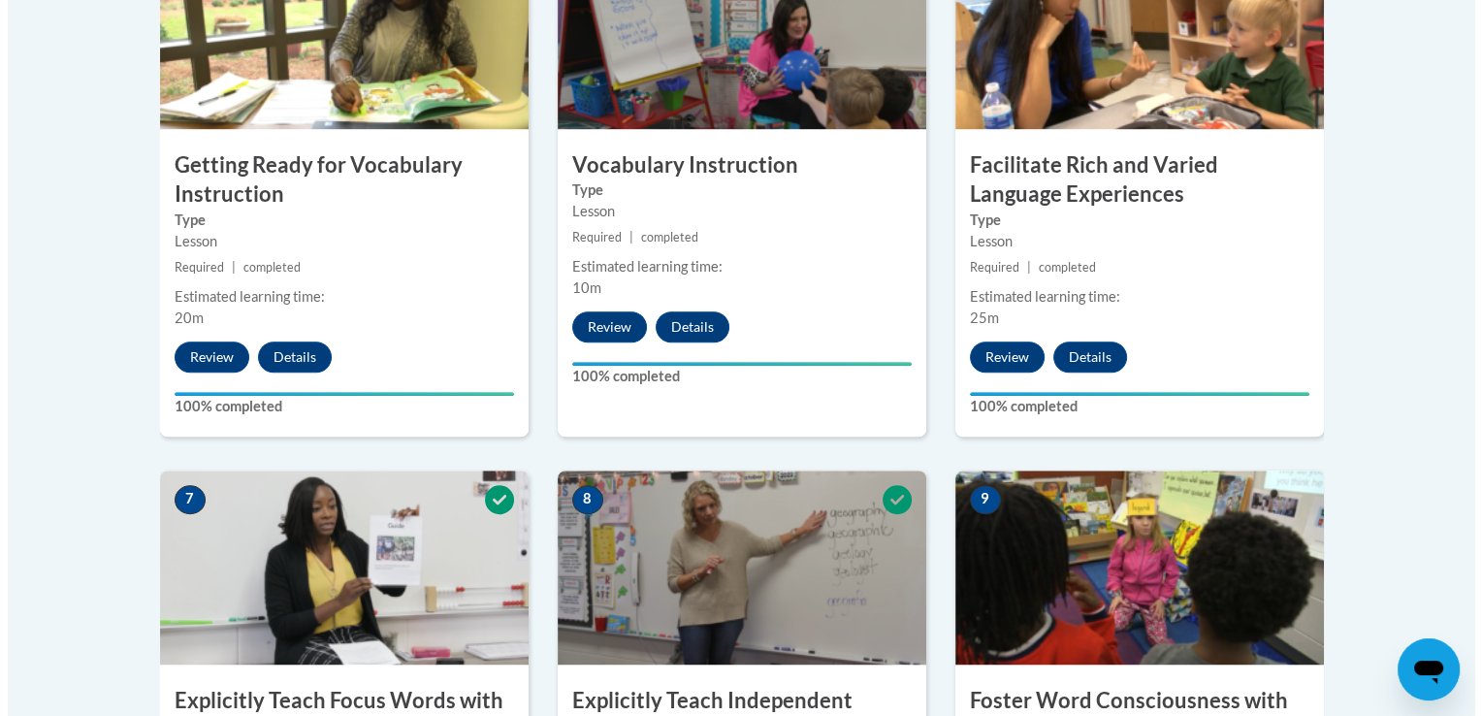
scroll to position [1877, 0]
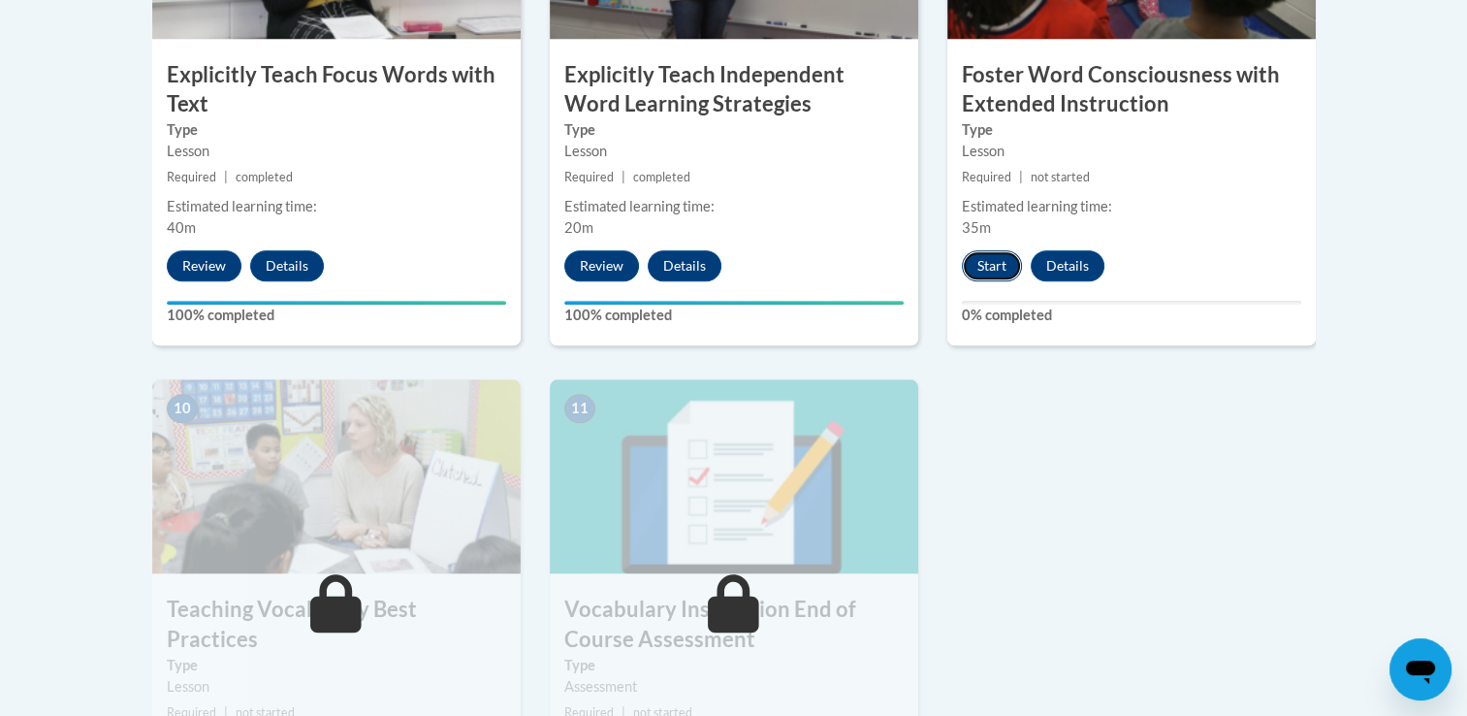
click at [992, 269] on button "Start" at bounding box center [992, 265] width 60 height 31
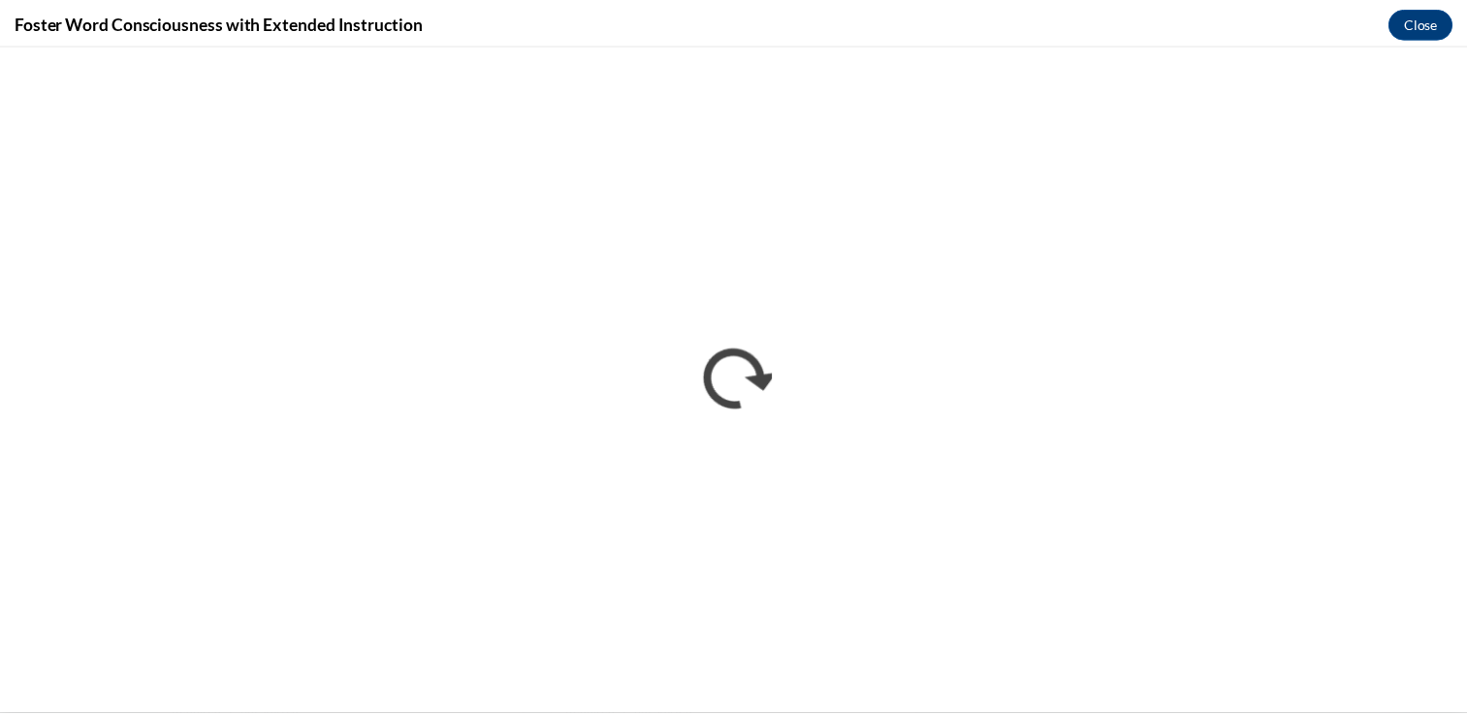
scroll to position [0, 0]
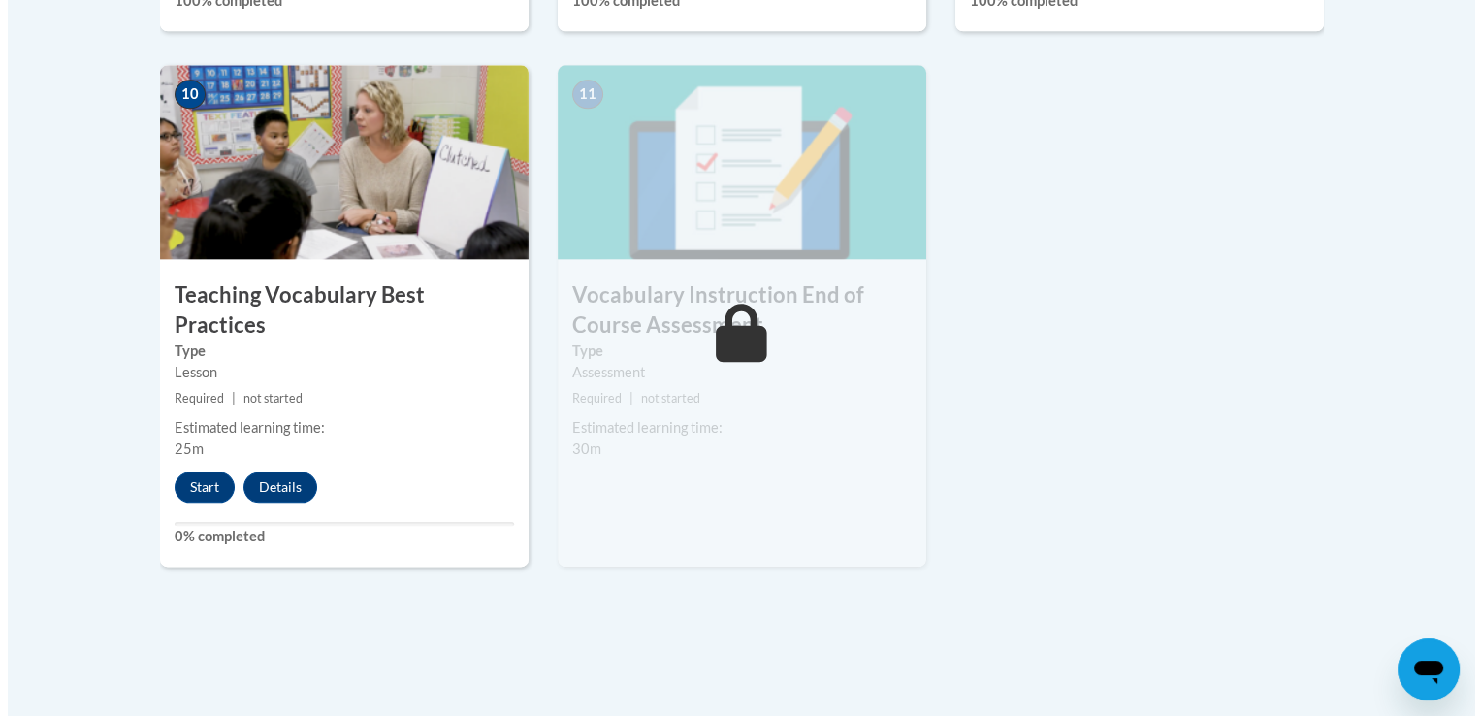
scroll to position [2198, 0]
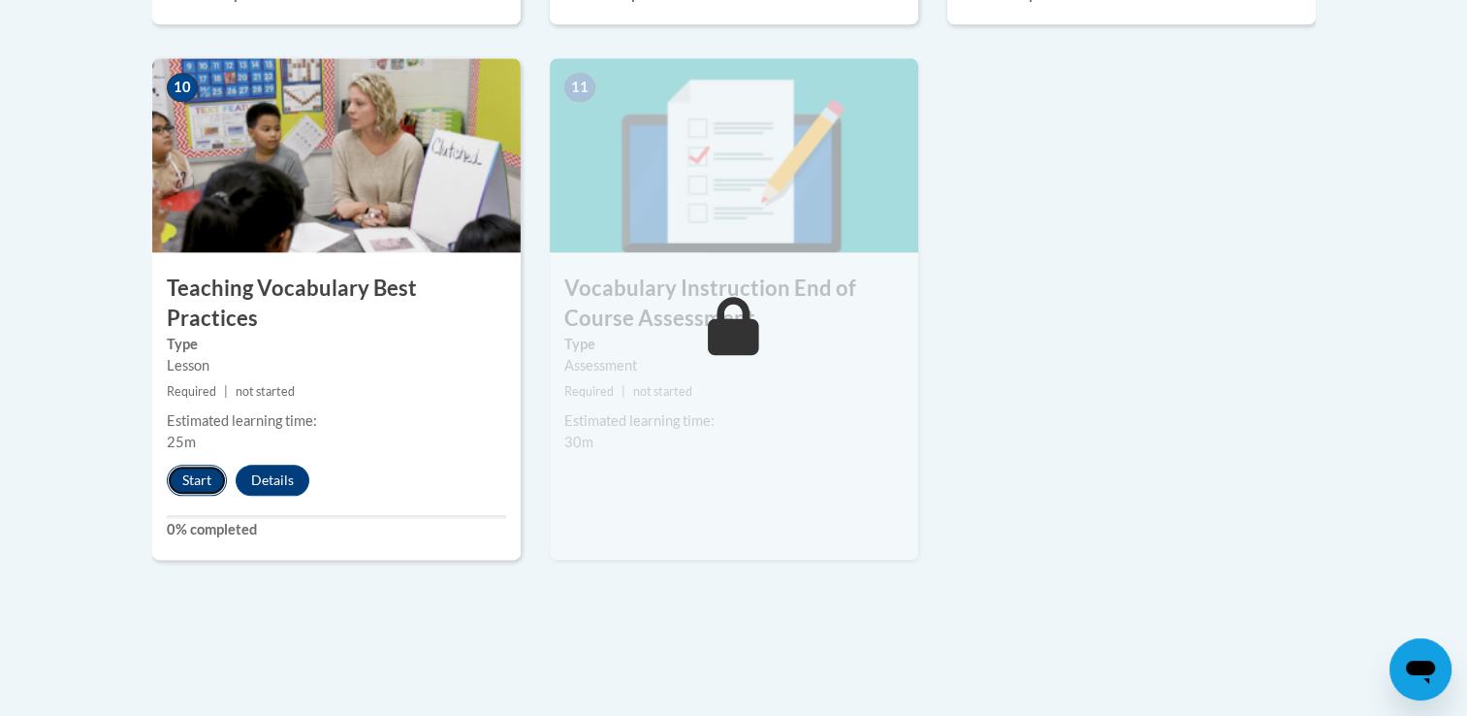
click at [183, 464] on button "Start" at bounding box center [197, 479] width 60 height 31
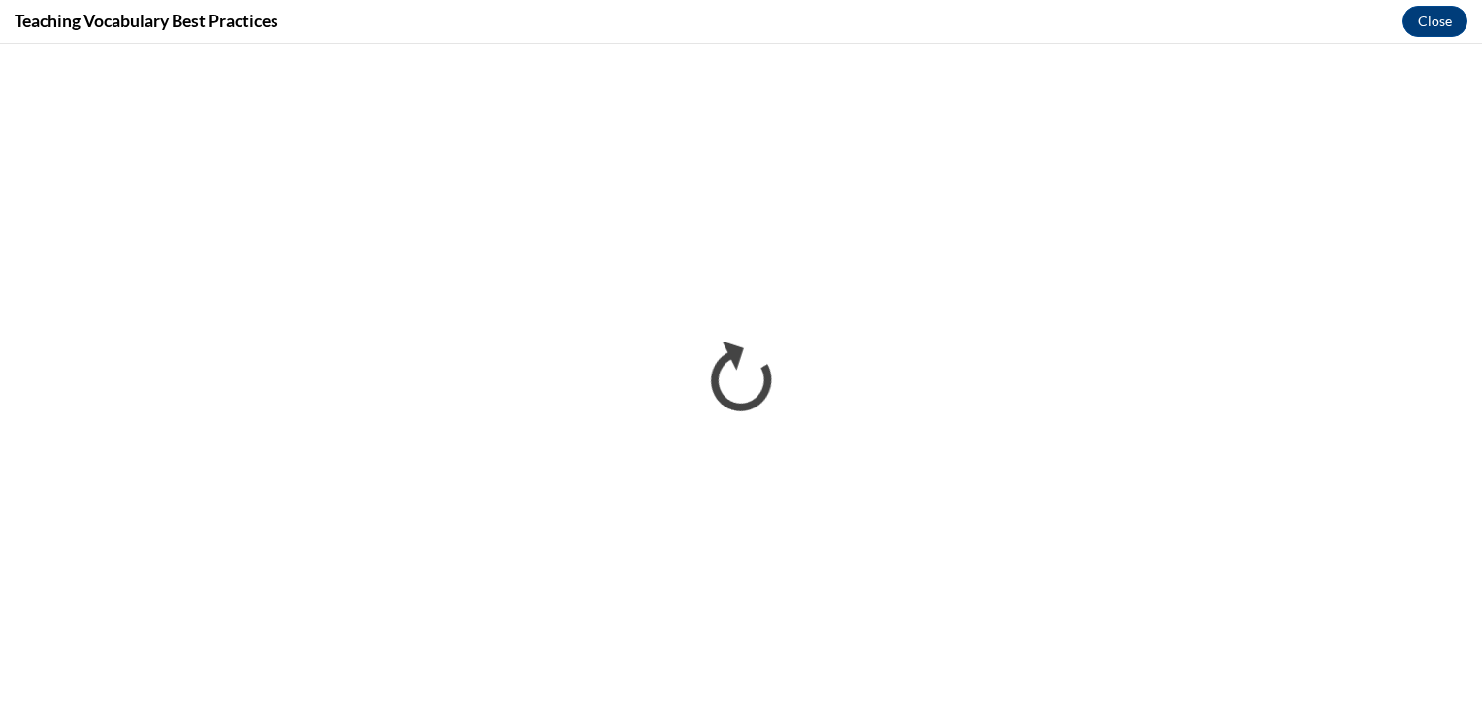
scroll to position [0, 0]
